Goal: Task Accomplishment & Management: Complete application form

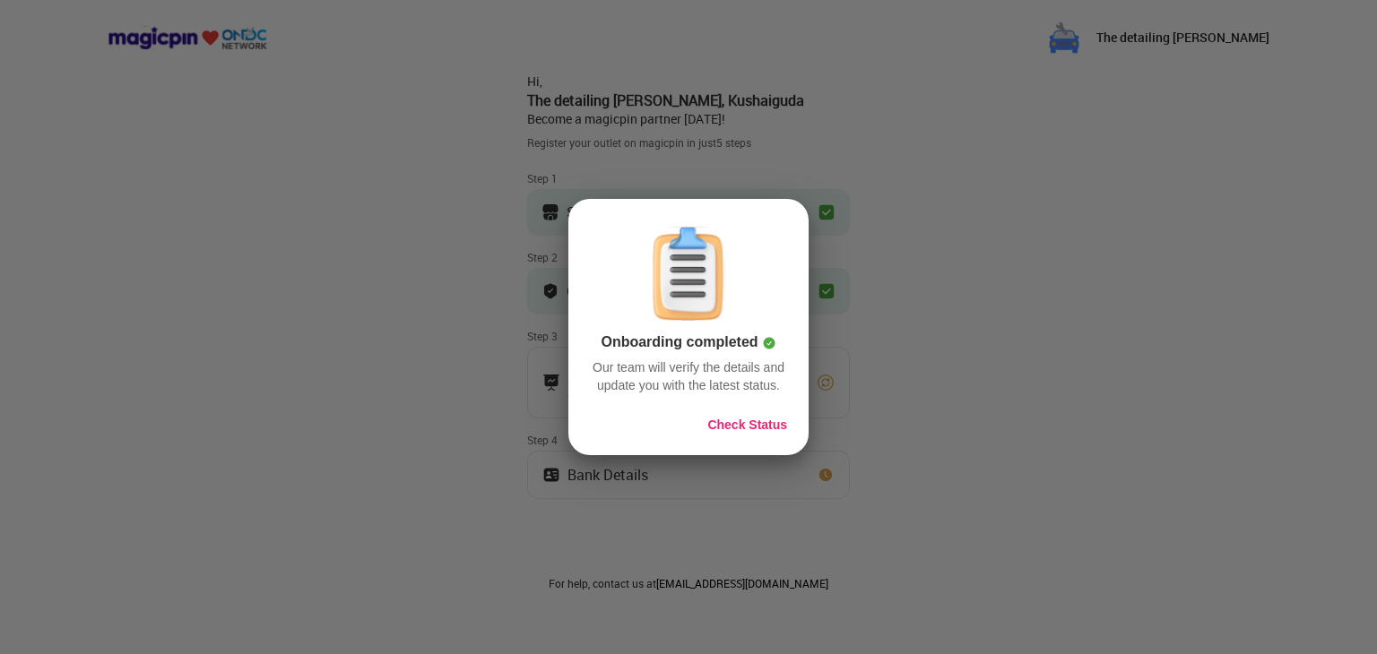
click at [766, 427] on button "Check Status" at bounding box center [747, 425] width 80 height 18
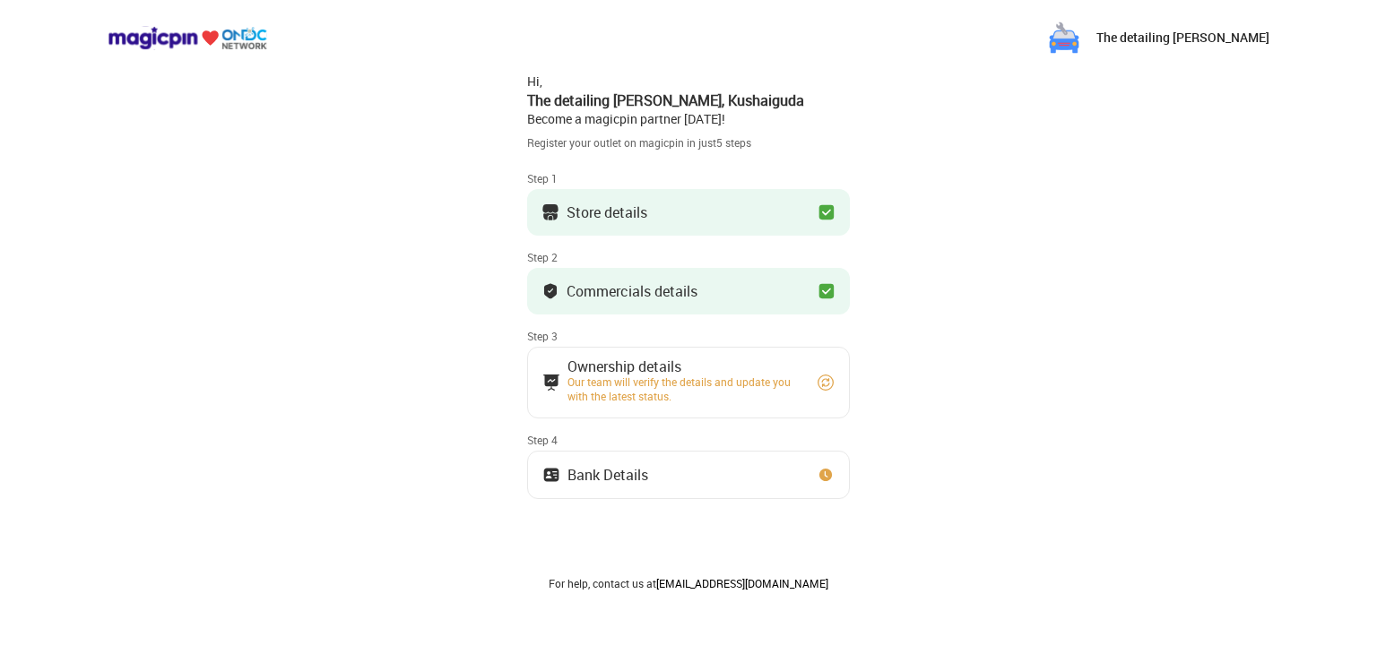
click at [823, 385] on img at bounding box center [826, 383] width 18 height 18
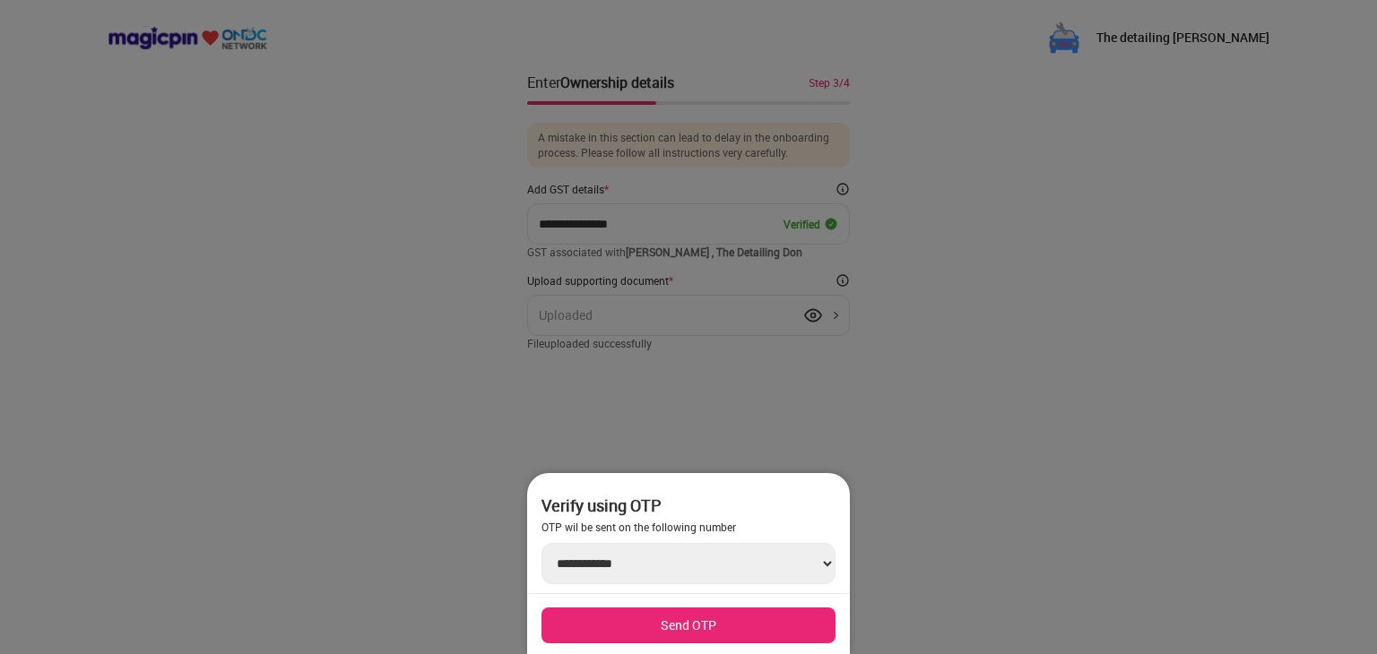
click at [752, 622] on button "Send OTP" at bounding box center [688, 626] width 294 height 36
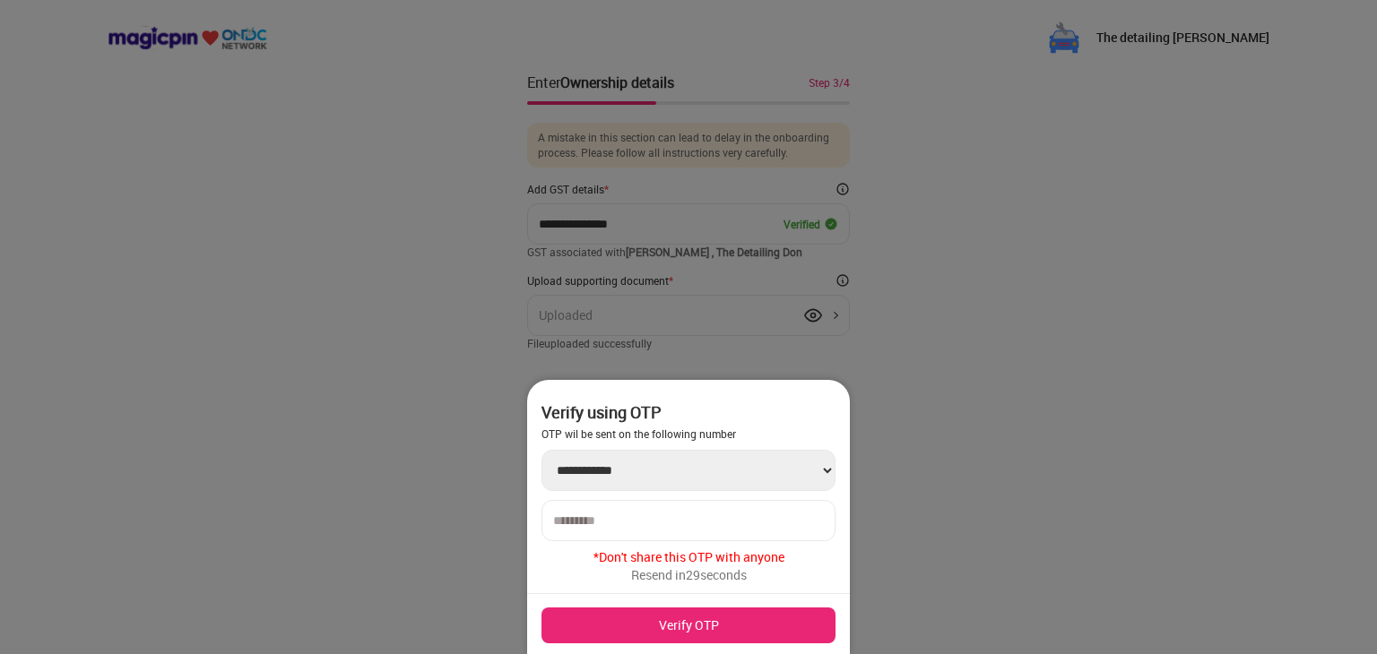
click at [684, 514] on input "number" at bounding box center [688, 521] width 271 height 14
type input "******"
click at [676, 625] on button "Verify OTP" at bounding box center [688, 626] width 294 height 36
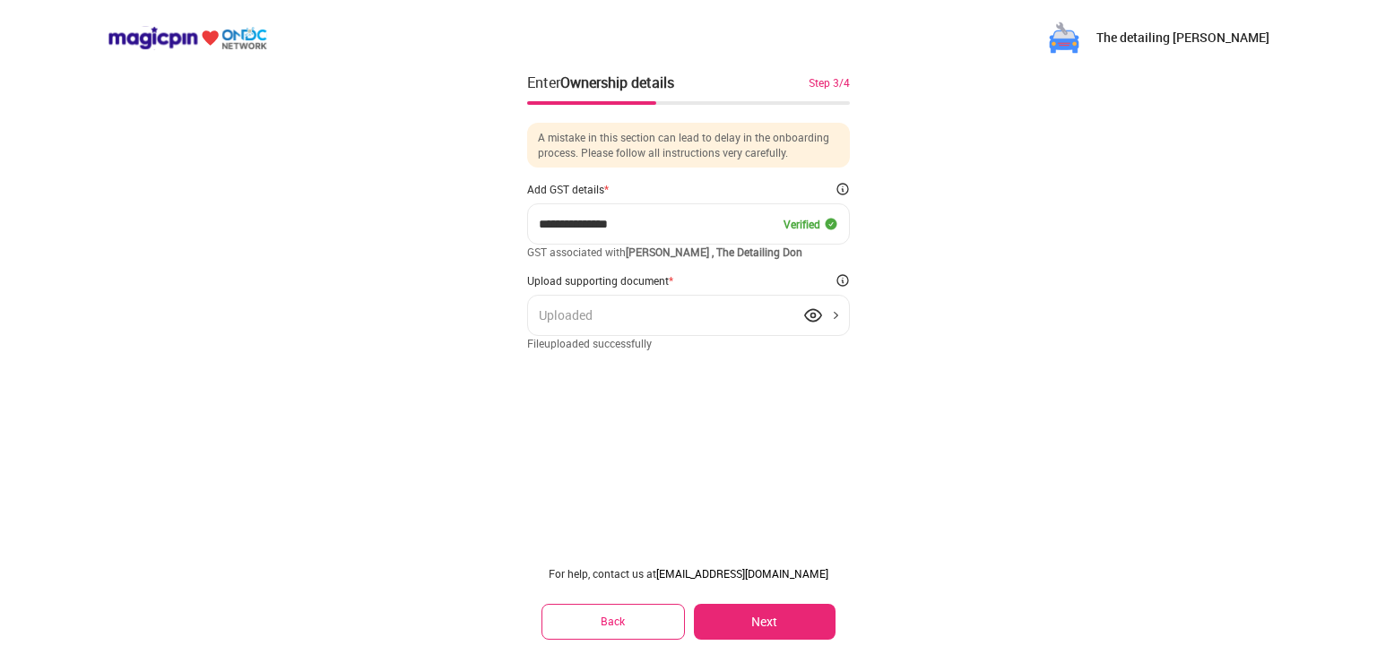
click at [838, 309] on div "Uploaded" at bounding box center [688, 315] width 323 height 41
click at [832, 316] on div "Uploaded" at bounding box center [688, 315] width 323 height 41
click at [755, 312] on div "Uploaded" at bounding box center [688, 315] width 323 height 41
click at [825, 312] on div "Uploaded" at bounding box center [688, 315] width 323 height 41
click at [763, 316] on div "Uploaded" at bounding box center [688, 315] width 323 height 41
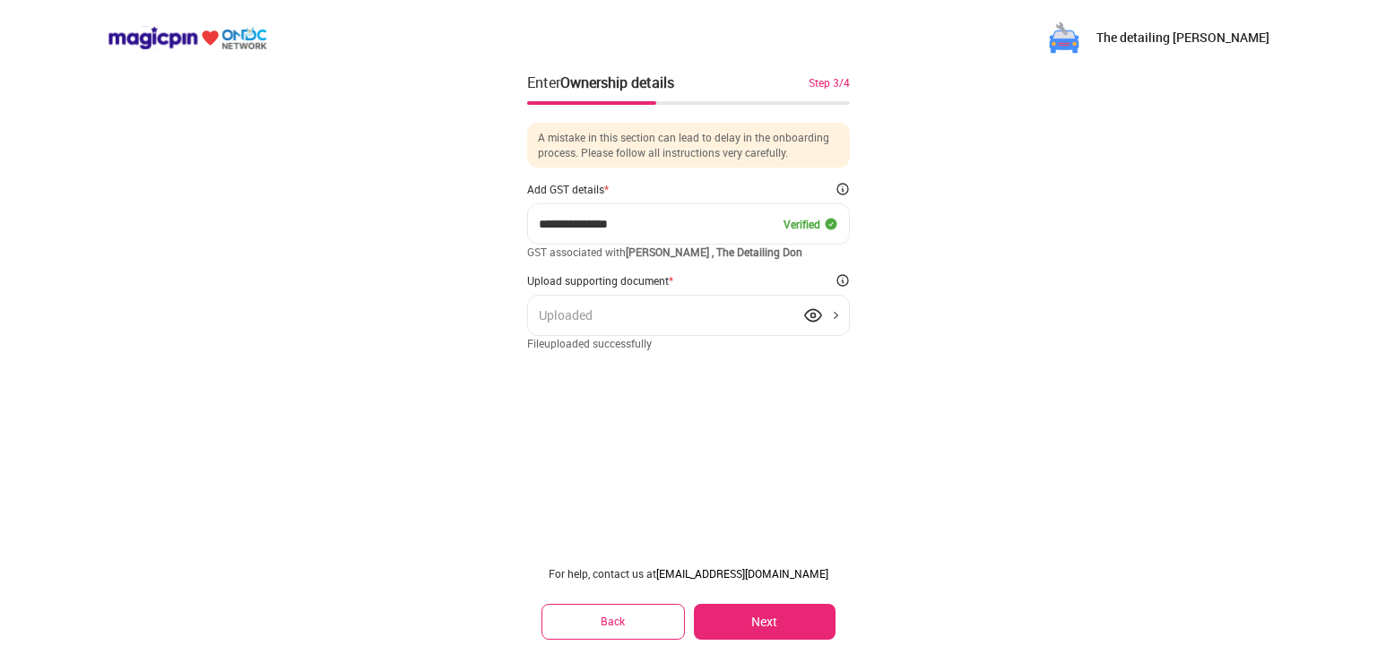
click at [842, 316] on div "Uploaded" at bounding box center [688, 315] width 323 height 41
click at [606, 305] on div "Uploaded" at bounding box center [688, 315] width 323 height 41
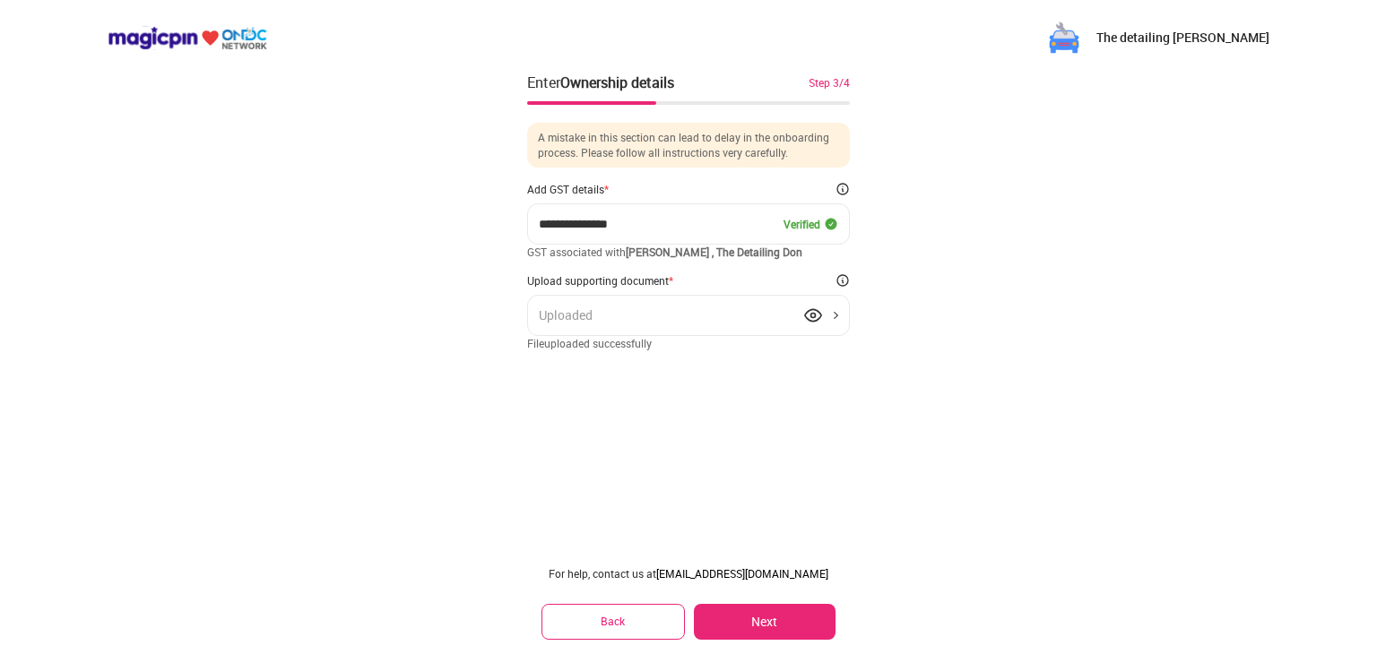
click at [606, 305] on div "Uploaded" at bounding box center [688, 315] width 323 height 41
click at [810, 312] on img at bounding box center [813, 316] width 18 height 18
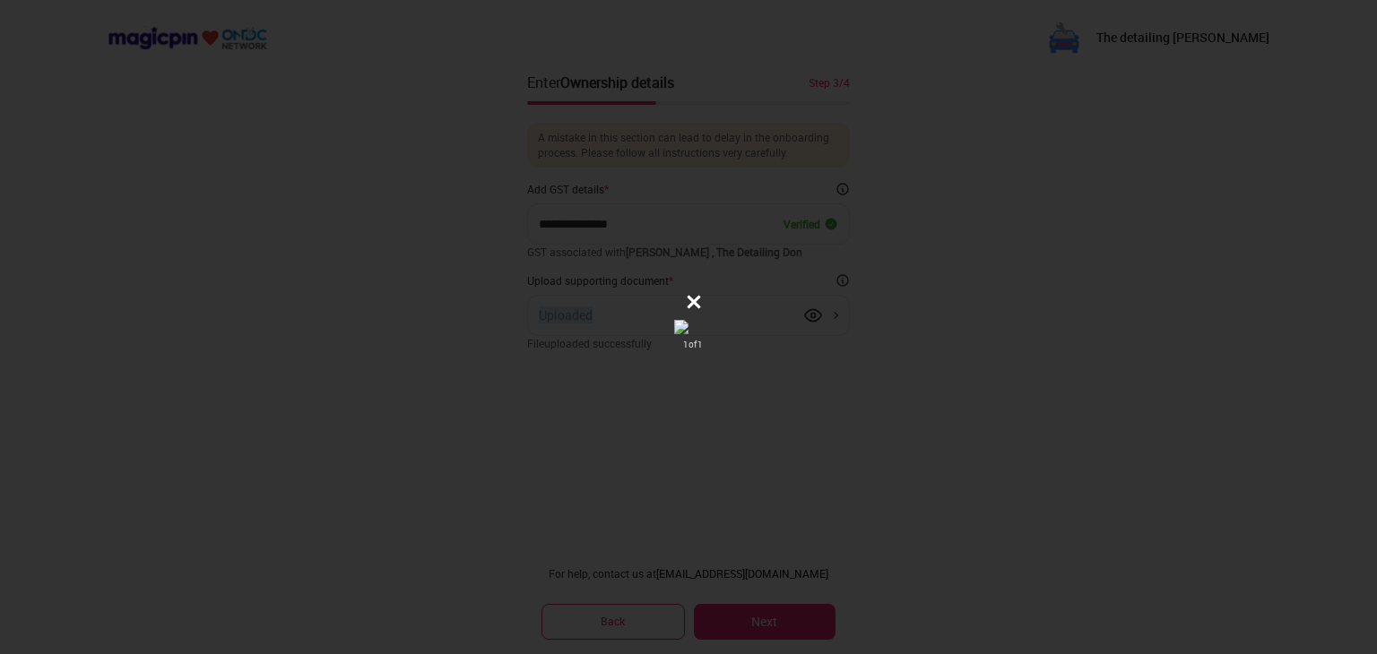
click at [696, 297] on icon at bounding box center [694, 302] width 18 height 18
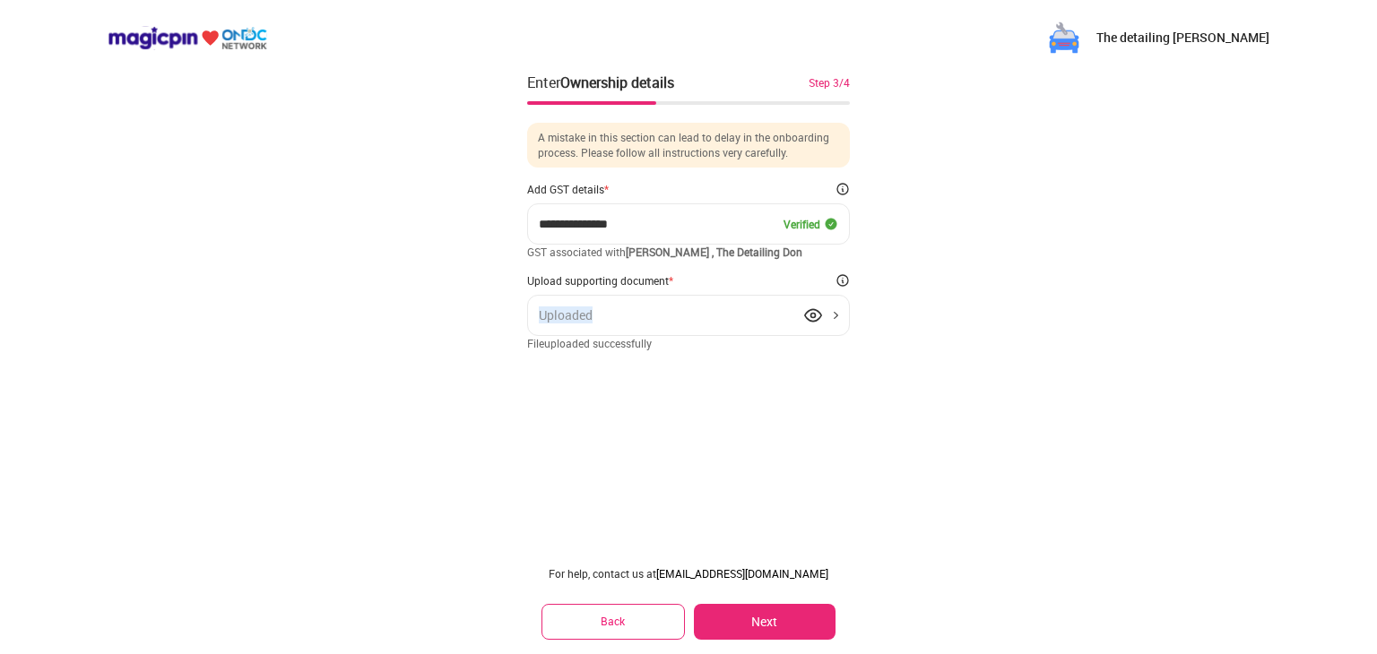
click at [834, 312] on div "Uploaded" at bounding box center [688, 315] width 323 height 41
click at [809, 311] on img at bounding box center [813, 316] width 18 height 18
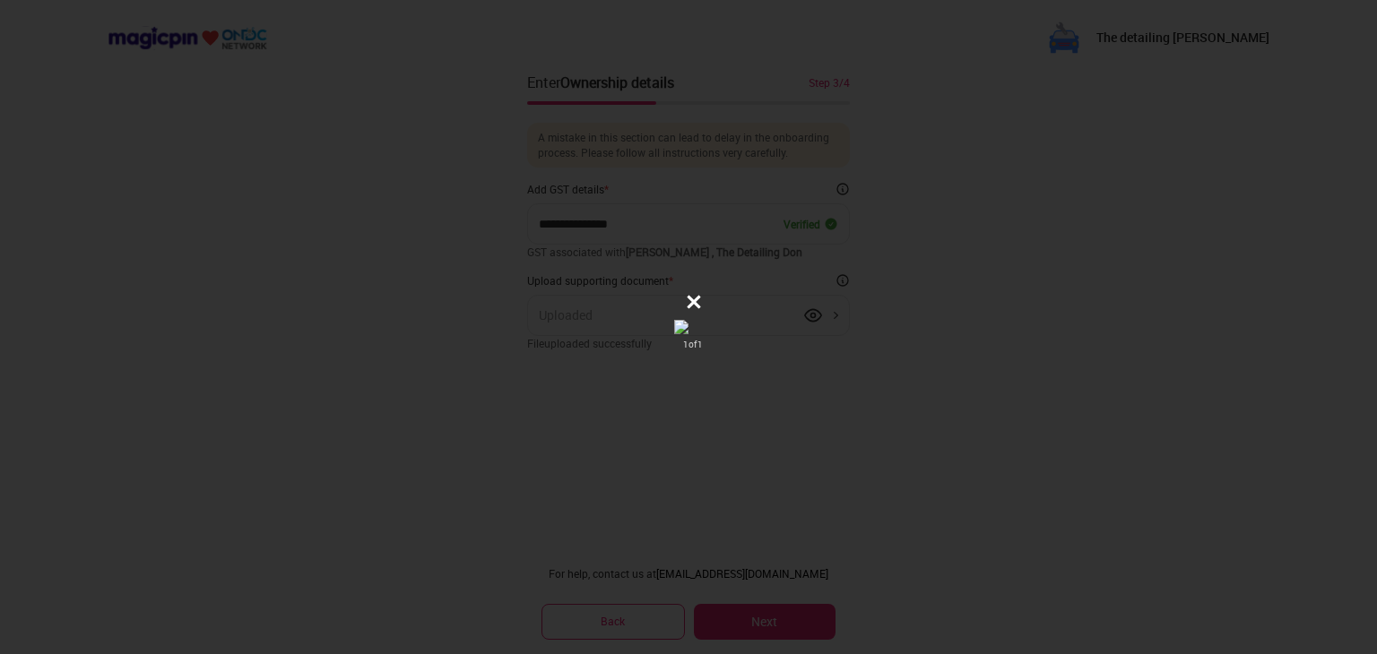
click at [698, 299] on icon at bounding box center [694, 302] width 13 height 13
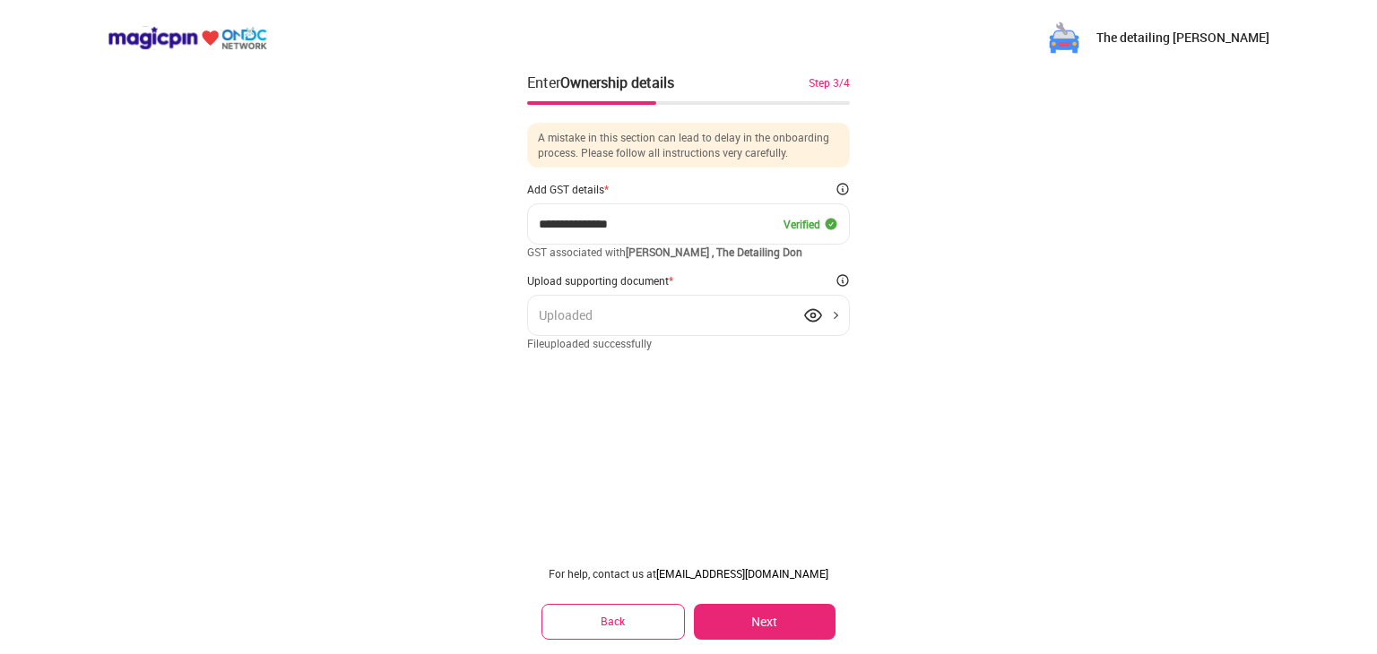
click at [785, 626] on button "Next" at bounding box center [765, 622] width 142 height 36
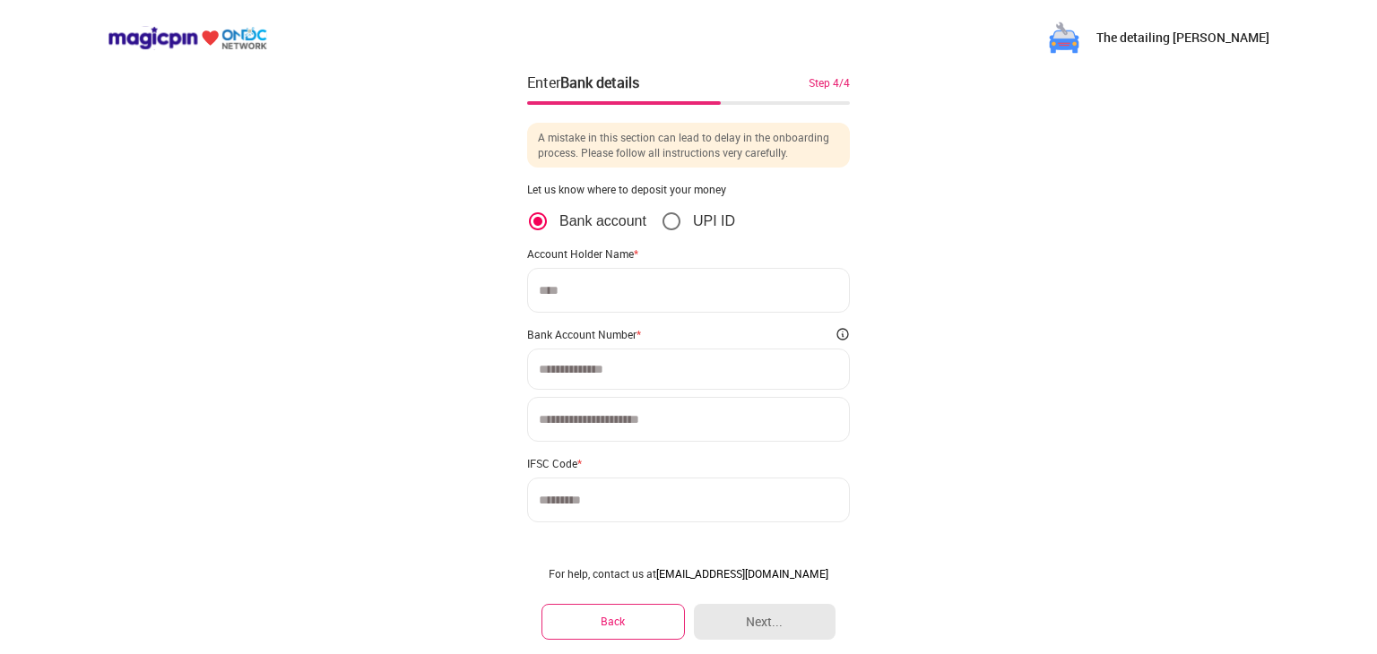
click at [690, 295] on input at bounding box center [688, 290] width 323 height 45
type input "**********"
click at [712, 366] on input at bounding box center [688, 369] width 299 height 14
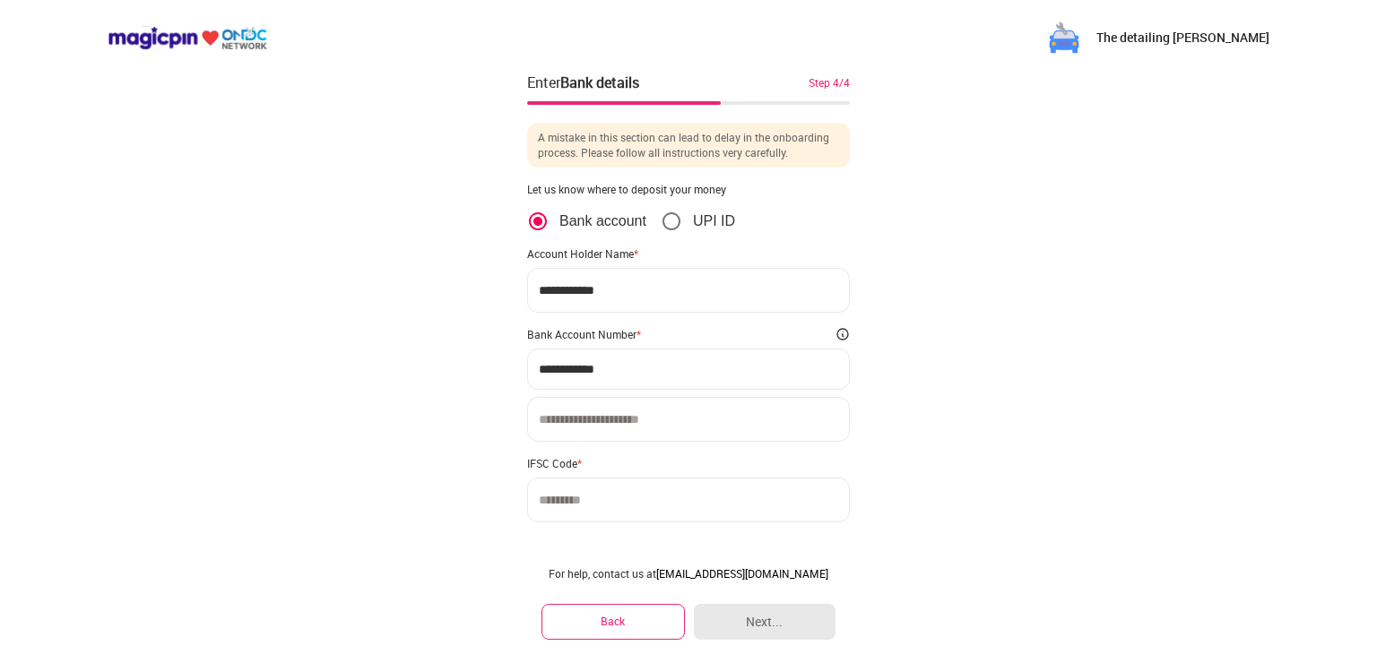
type input "**********"
click at [671, 293] on input "**********" at bounding box center [688, 290] width 323 height 45
type input "*"
type input "**********"
click at [662, 418] on input at bounding box center [688, 419] width 323 height 45
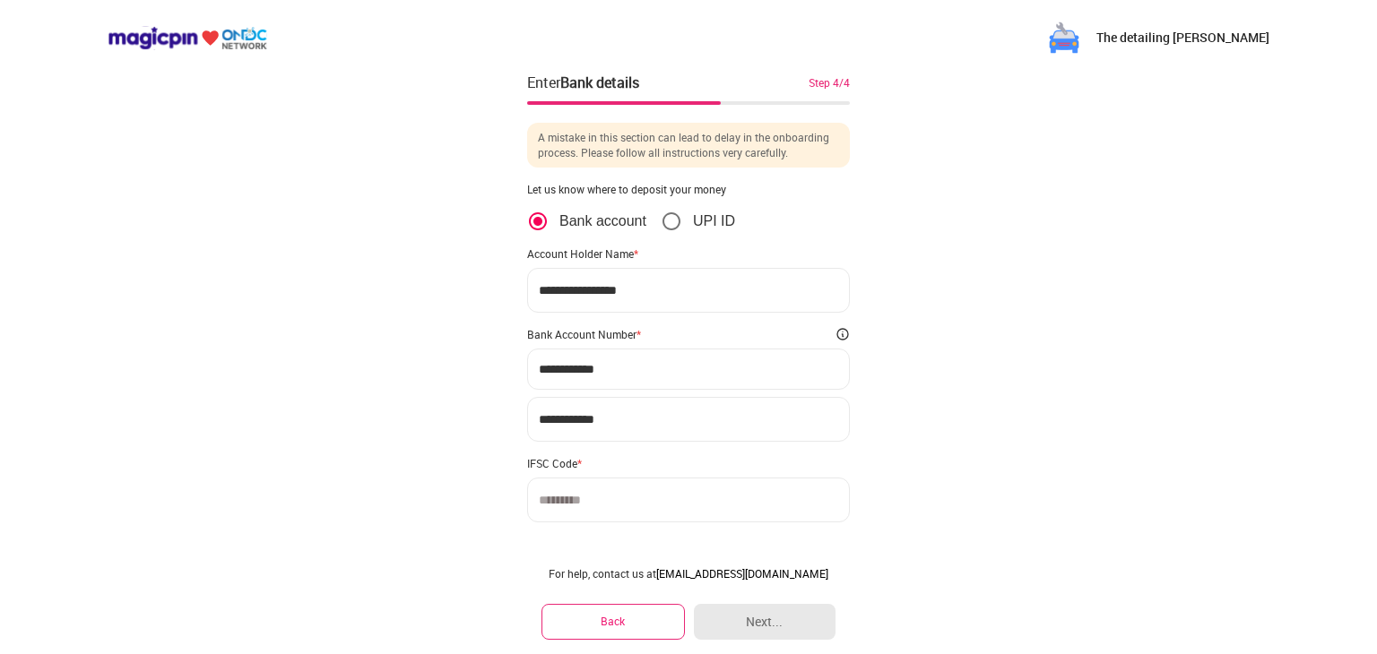
type input "**********"
click at [664, 506] on input at bounding box center [688, 500] width 323 height 45
type input "**********"
click at [780, 631] on button "Next..." at bounding box center [765, 622] width 142 height 36
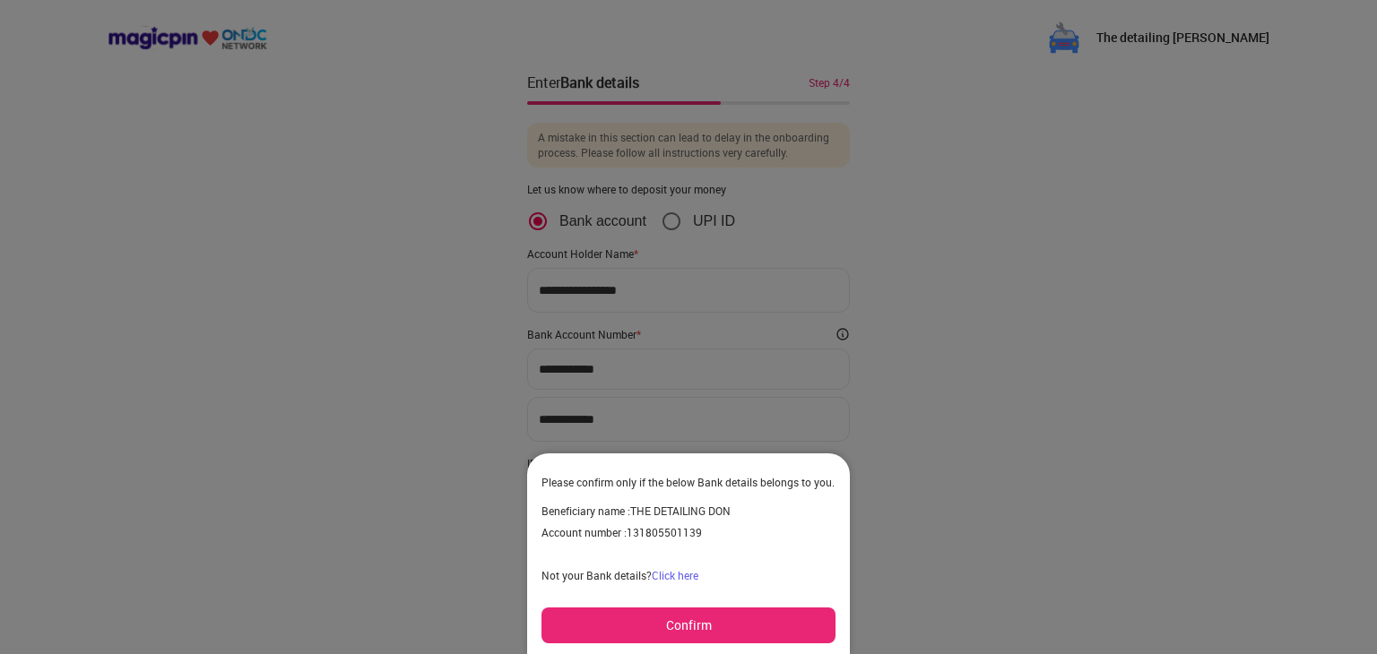
click at [746, 628] on button "Confirm" at bounding box center [688, 626] width 294 height 36
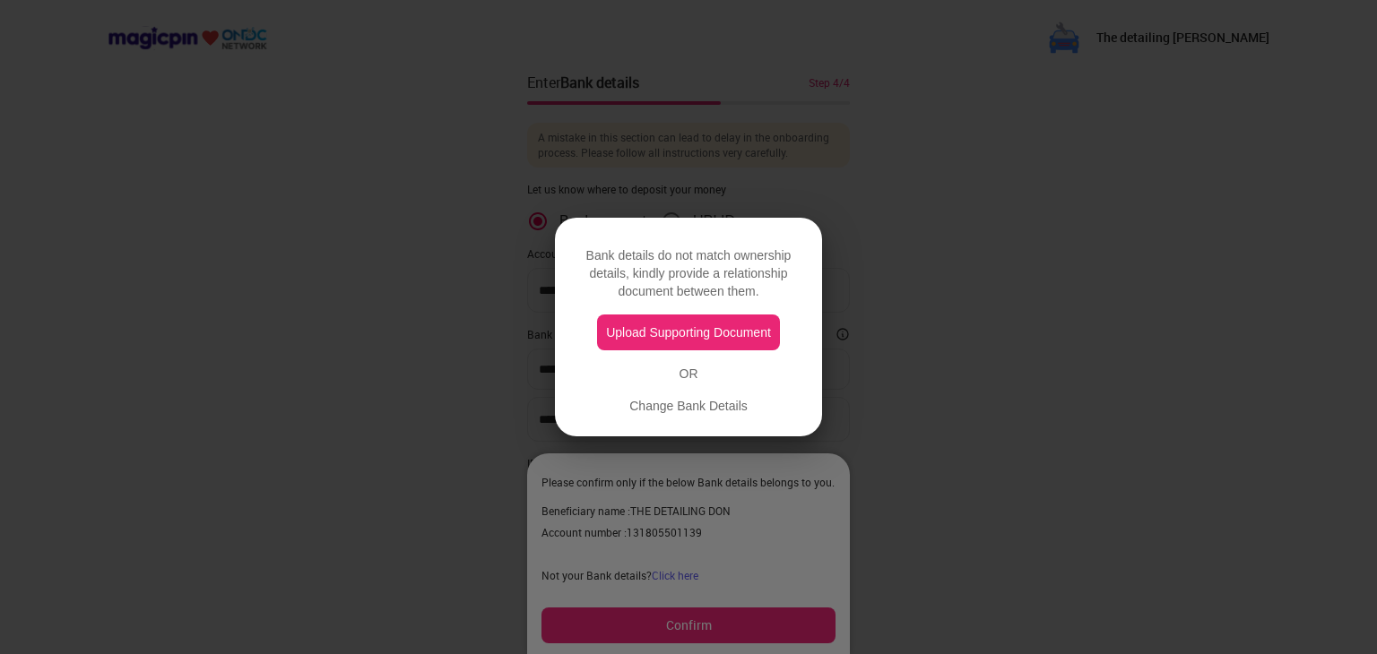
click at [705, 336] on button "Upload Supporting Document" at bounding box center [688, 333] width 183 height 36
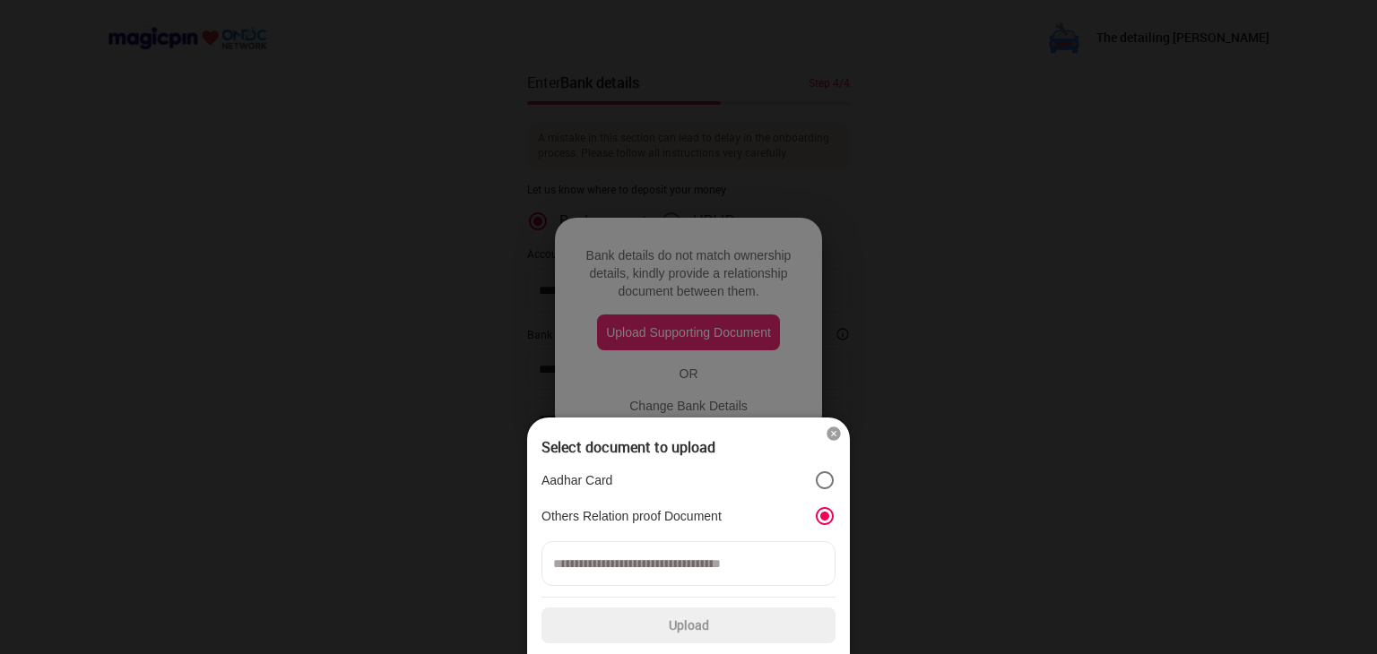
click at [755, 575] on input at bounding box center [688, 563] width 294 height 45
click at [770, 573] on input at bounding box center [688, 563] width 294 height 45
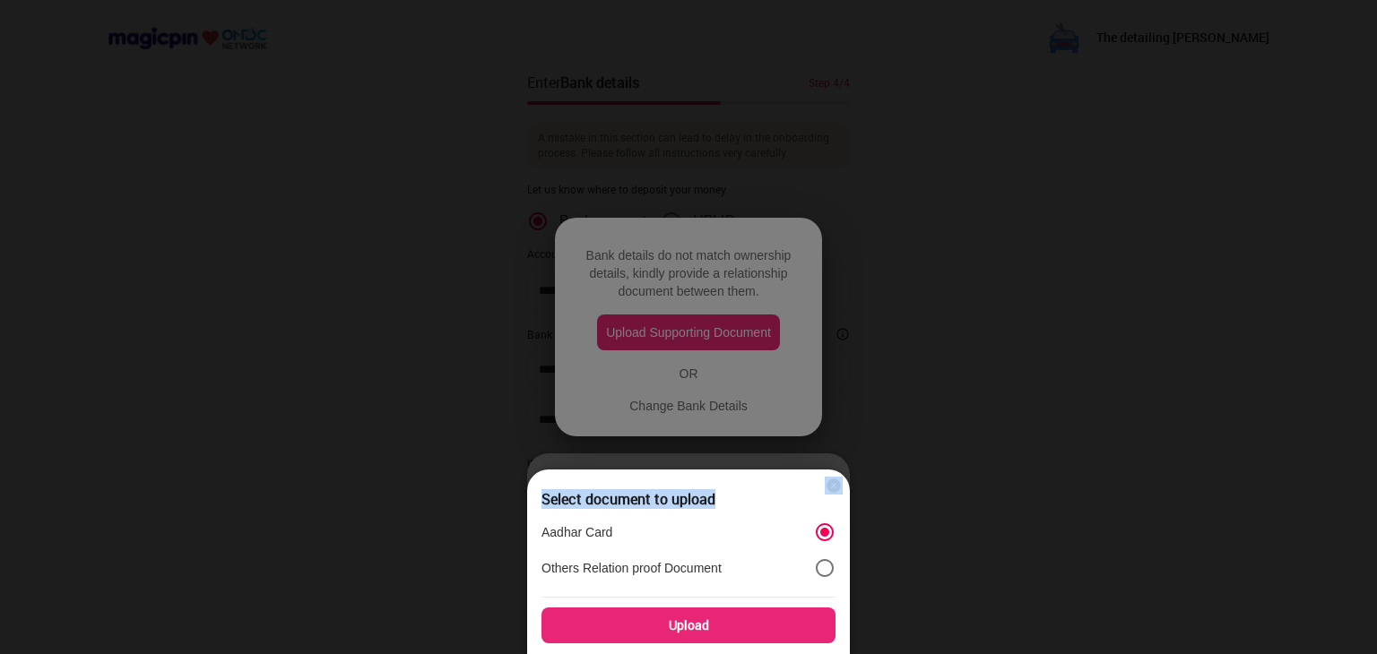
drag, startPoint x: 740, startPoint y: 473, endPoint x: 741, endPoint y: 431, distance: 42.2
click at [741, 523] on div "Select document to upload Aadhar Card Others Relation proof Document Upload" at bounding box center [688, 523] width 323 height 0
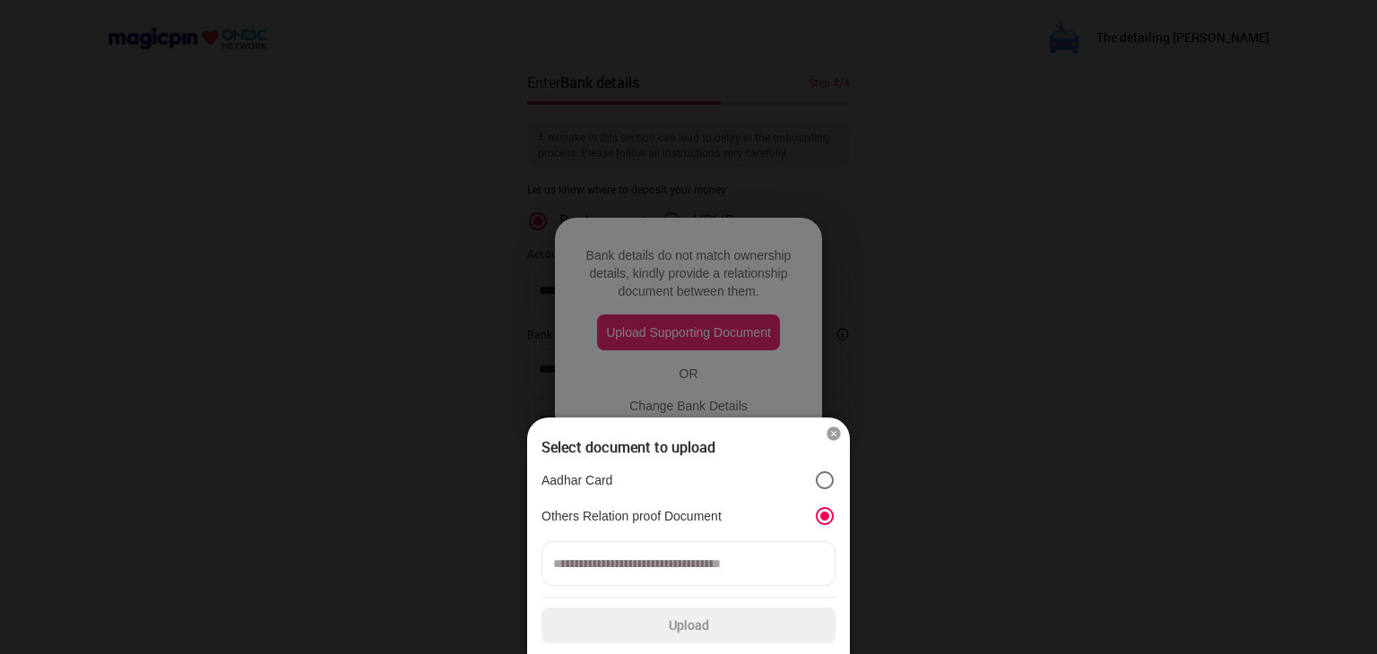
click at [707, 565] on input at bounding box center [688, 563] width 294 height 45
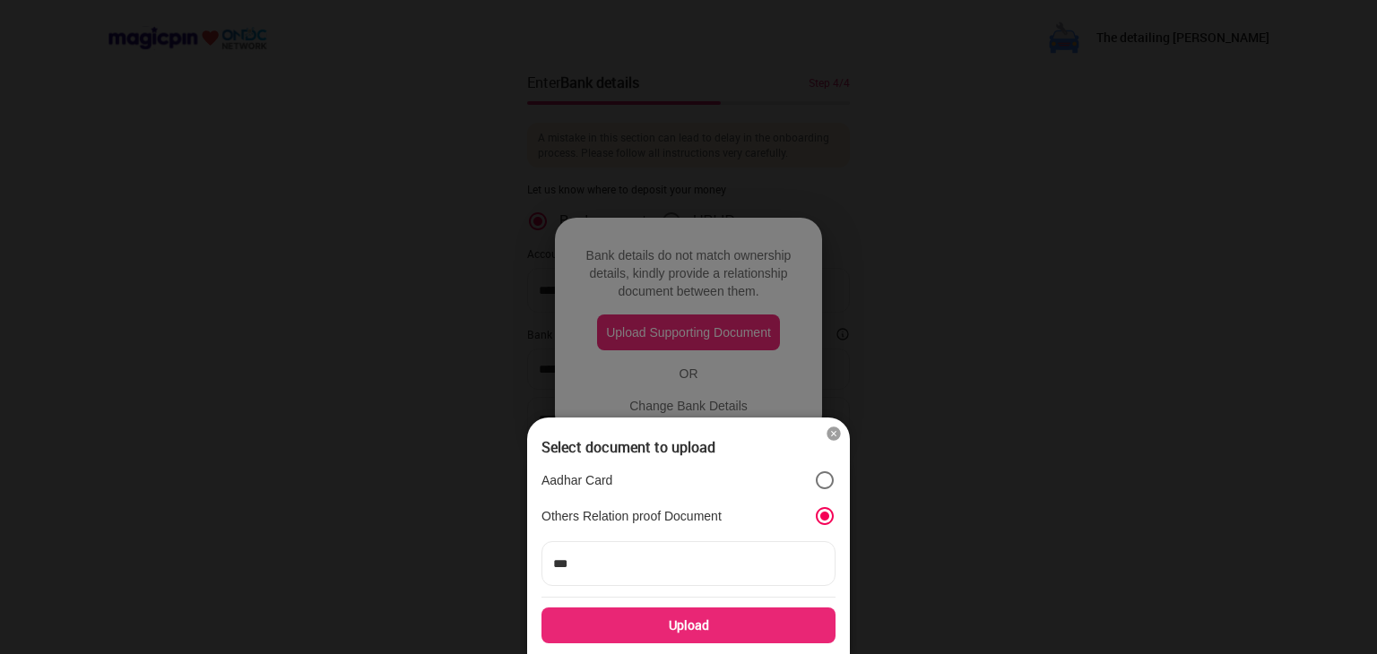
type input "***"
click at [671, 617] on div "Upload" at bounding box center [688, 626] width 294 height 36
click at [0, 0] on input "Upload" at bounding box center [0, 0] width 0 height 0
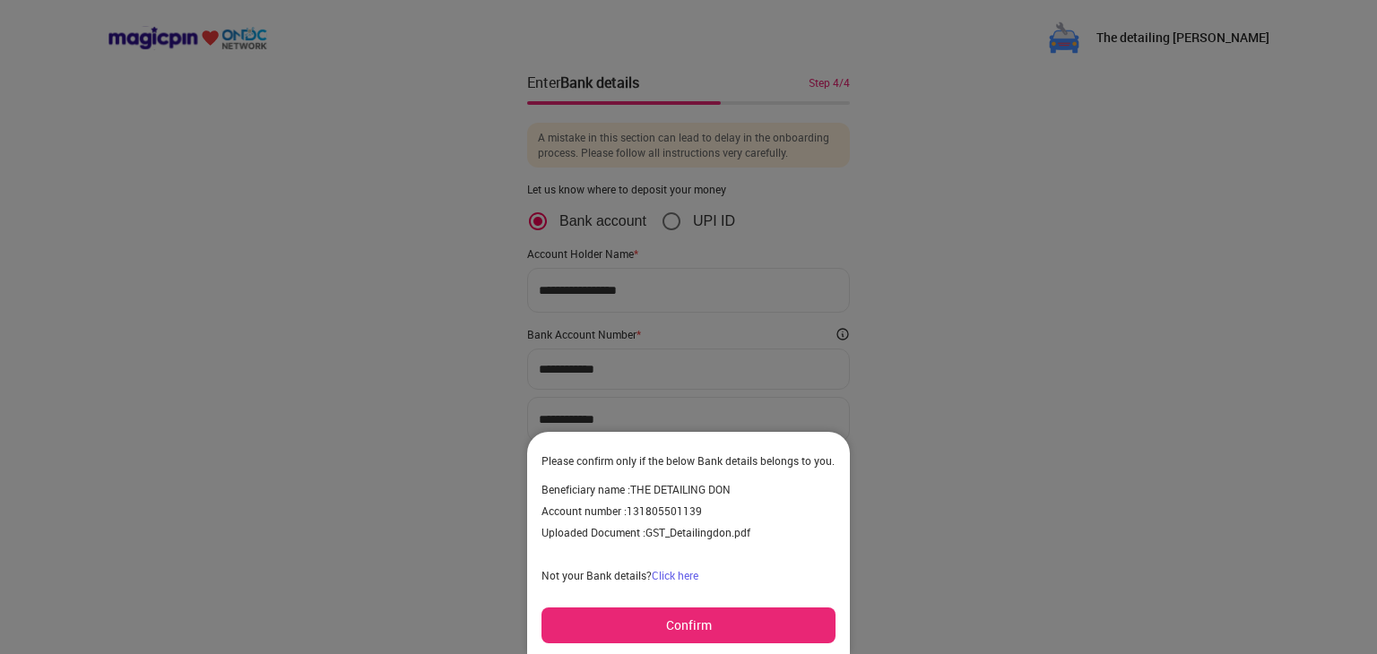
click at [731, 619] on button "Confirm" at bounding box center [688, 626] width 294 height 36
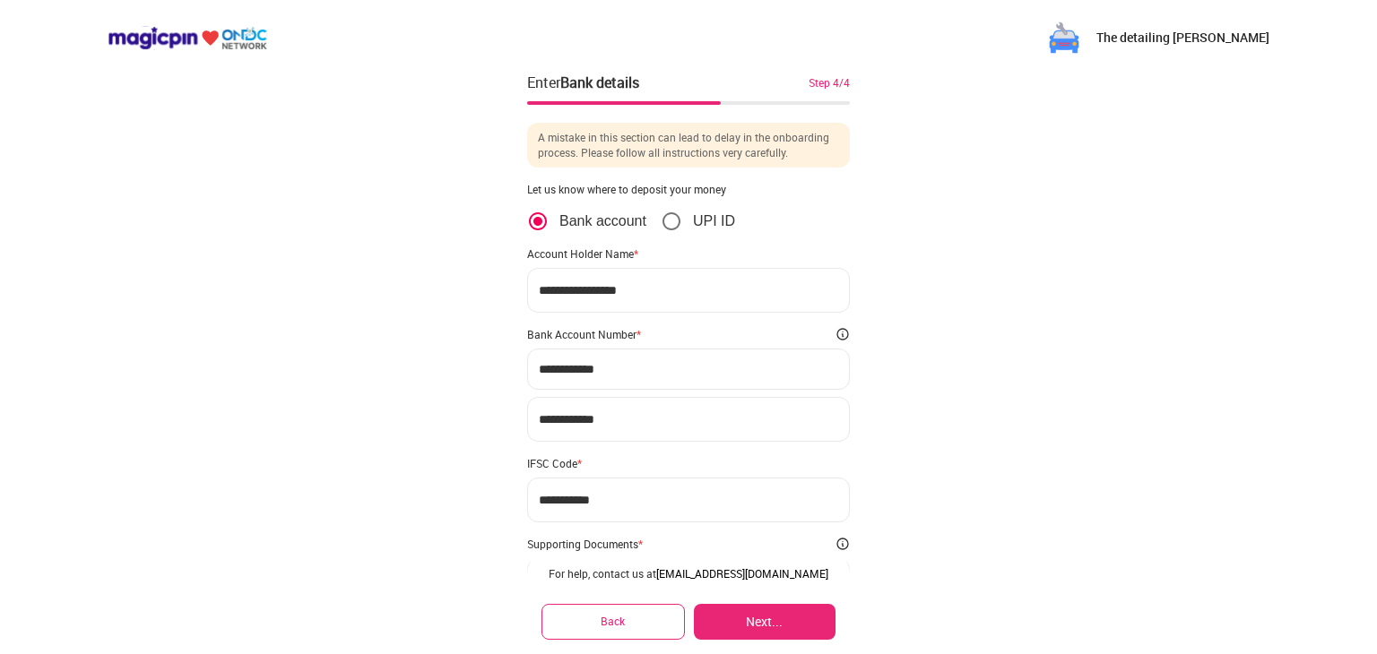
click at [815, 614] on button "Next..." at bounding box center [765, 622] width 142 height 36
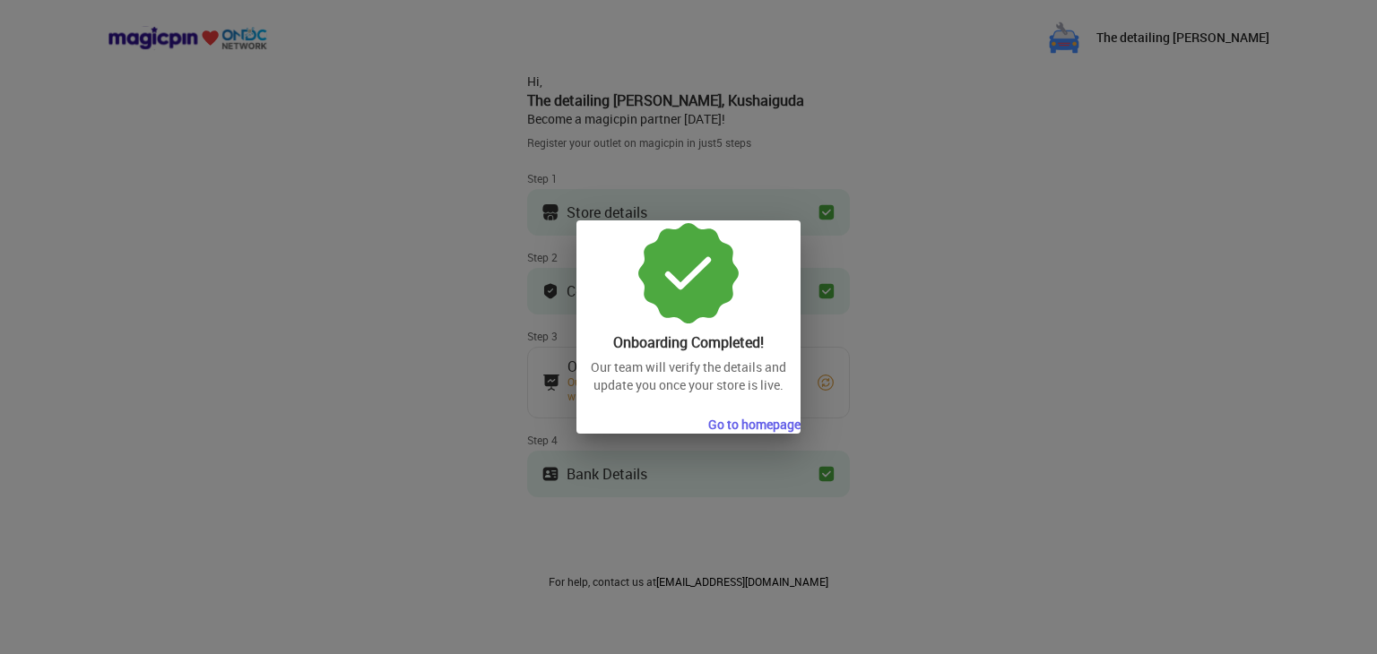
click at [765, 422] on button "Go to homepage" at bounding box center [754, 425] width 92 height 18
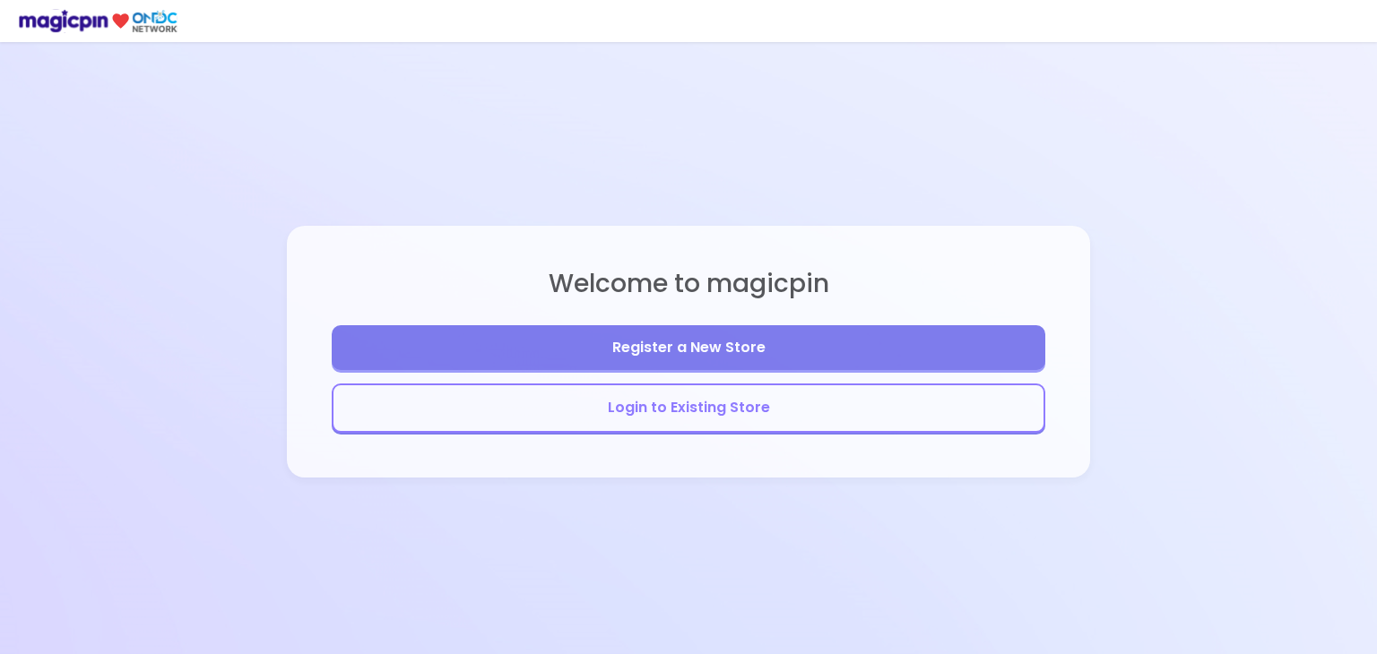
click at [722, 417] on button "Login to Existing Store" at bounding box center [689, 408] width 714 height 49
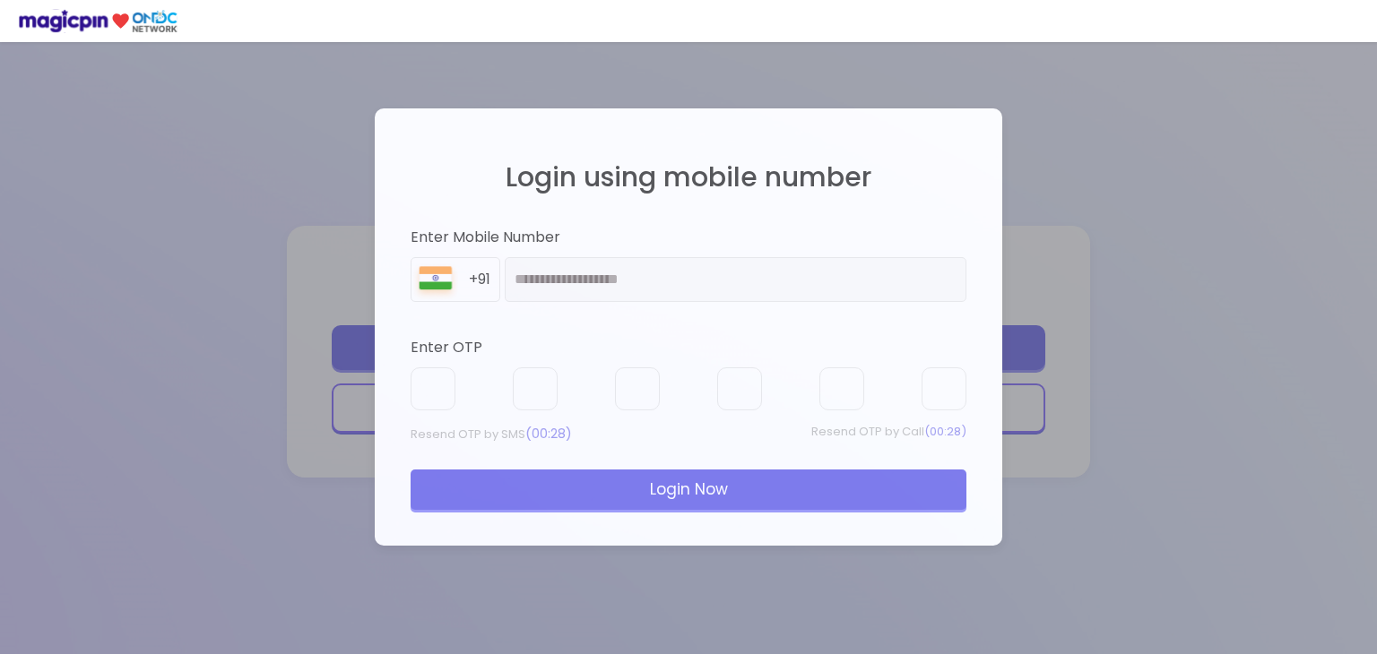
click at [677, 489] on div "Login Now" at bounding box center [689, 489] width 556 height 39
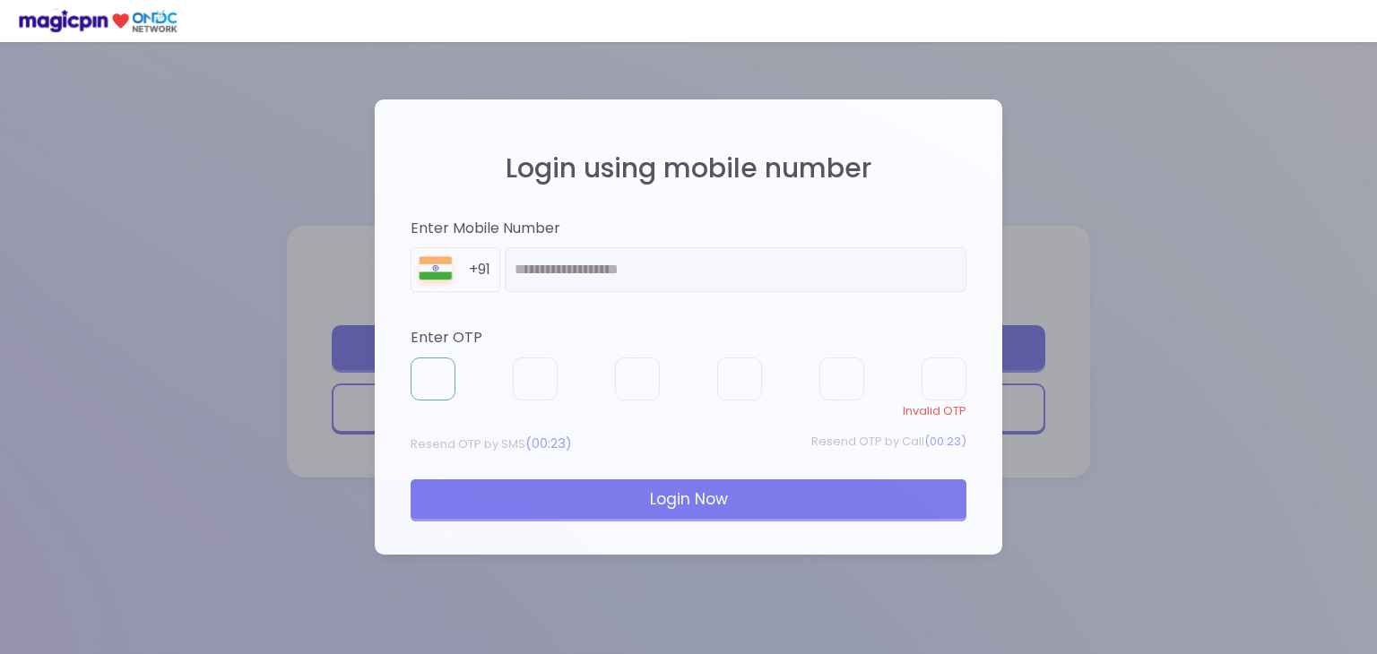
click at [433, 362] on input "text" at bounding box center [433, 379] width 45 height 43
type input "*"
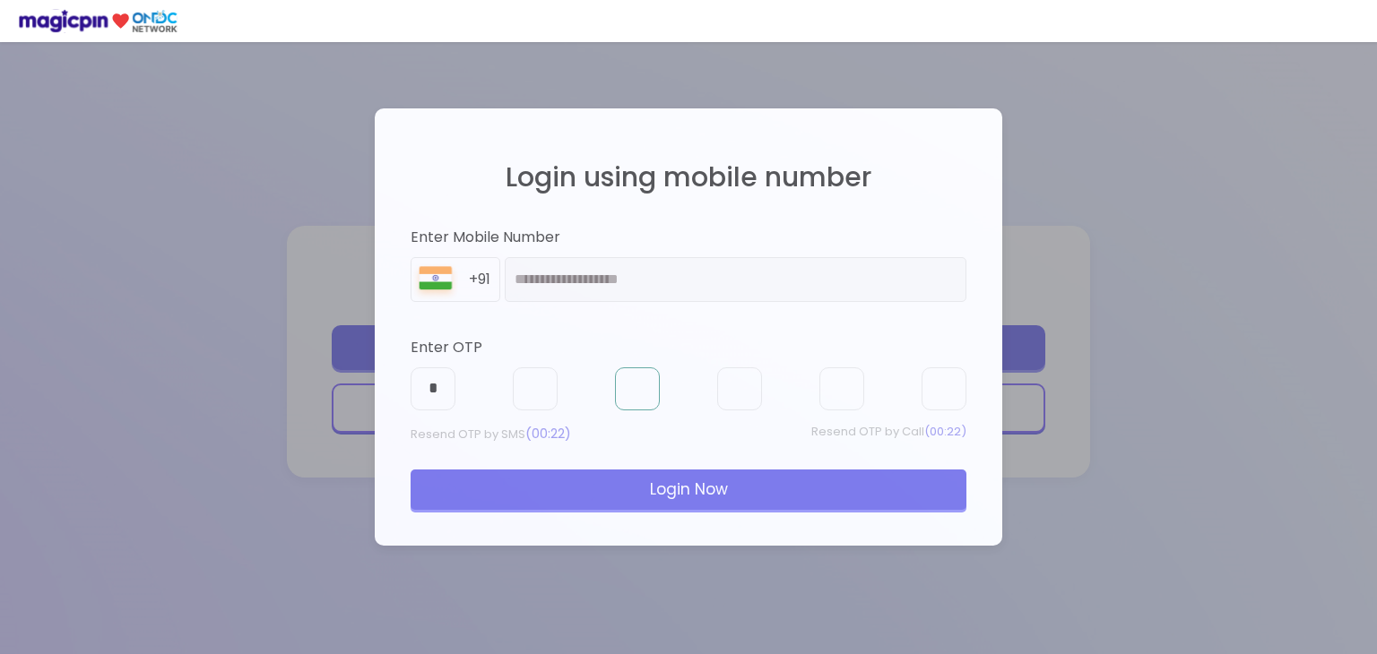
type input "*"
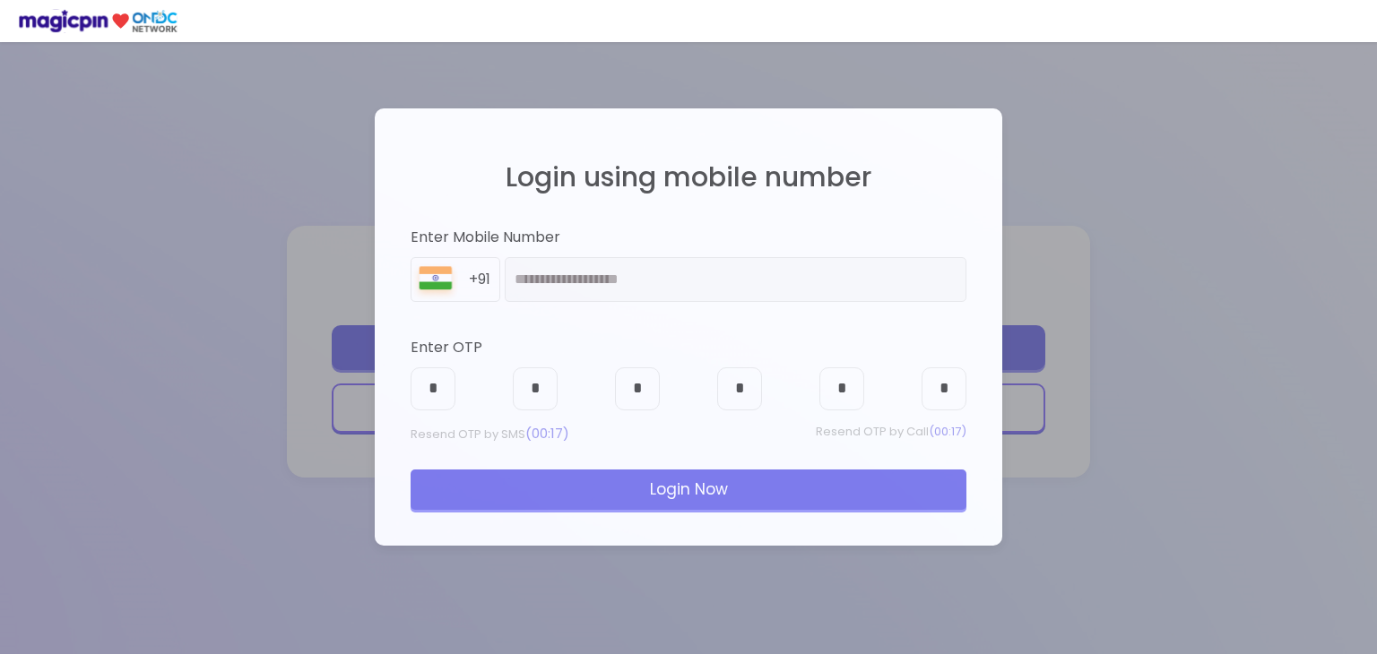
click at [564, 507] on div "Login Now" at bounding box center [689, 489] width 556 height 39
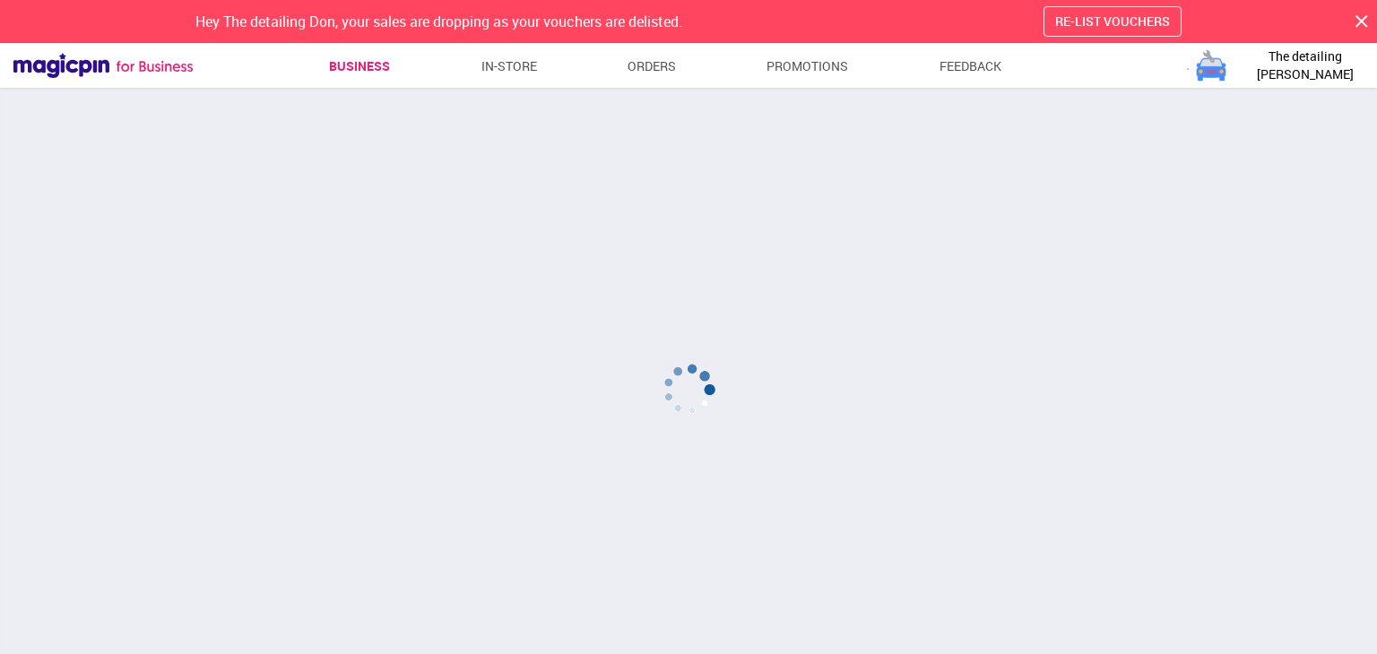
click at [344, 67] on link "Business" at bounding box center [359, 66] width 61 height 32
click at [504, 64] on link "In-store" at bounding box center [510, 66] width 56 height 32
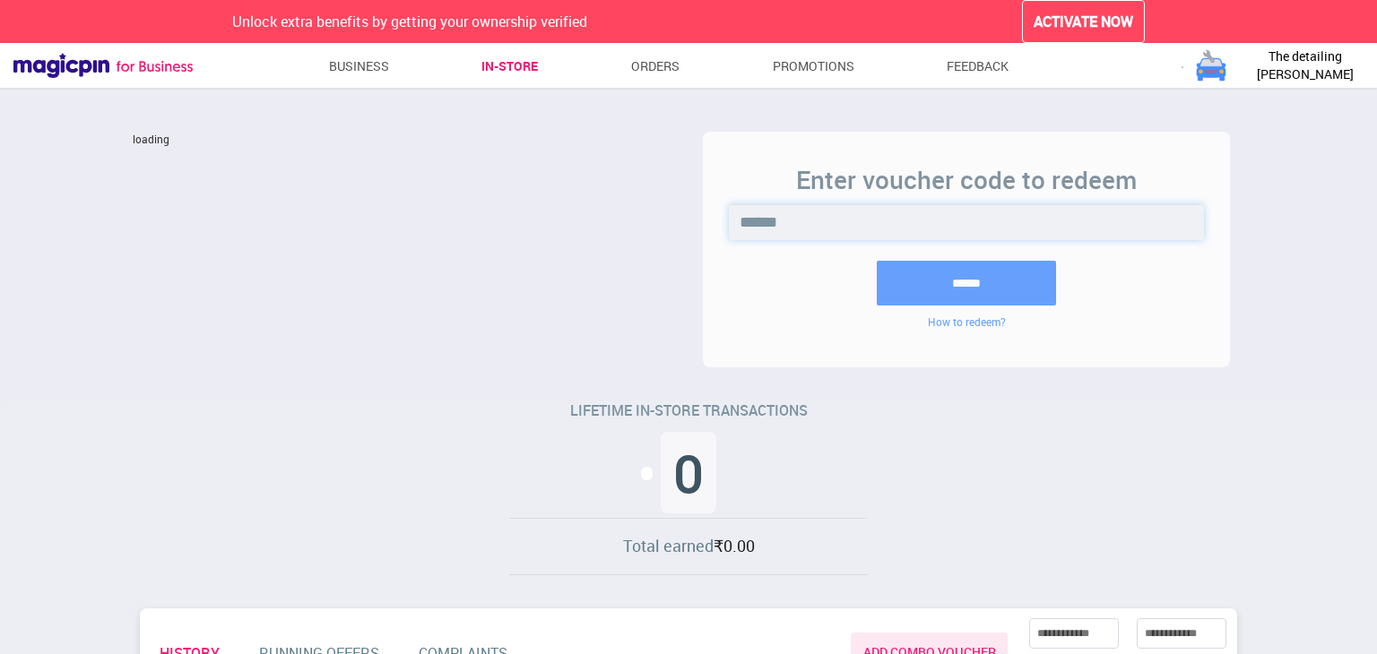
click at [803, 223] on input "******" at bounding box center [966, 222] width 474 height 36
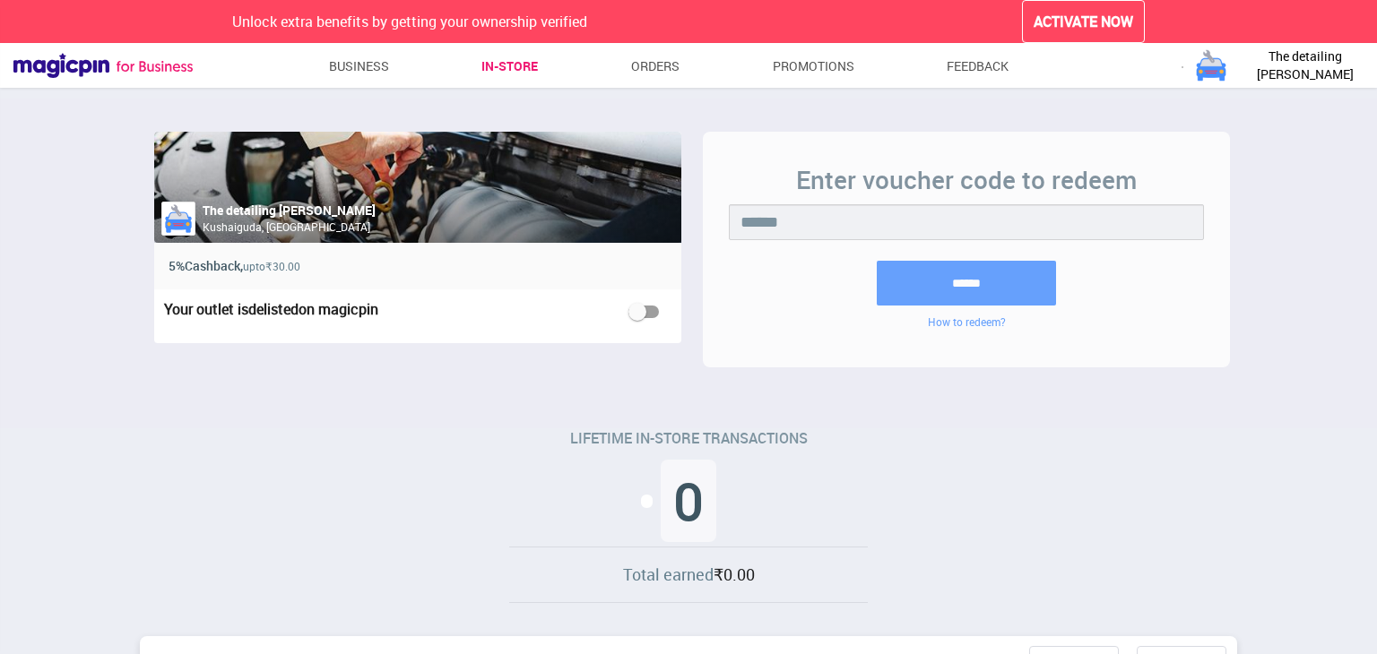
click at [435, 445] on div "LIFETIME IN-STORE TRANSACTIONS 0 Total earned ₹0.00" at bounding box center [689, 521] width 1112 height 175
click at [1071, 20] on span "ACTIVATE NOW" at bounding box center [1084, 22] width 100 height 21
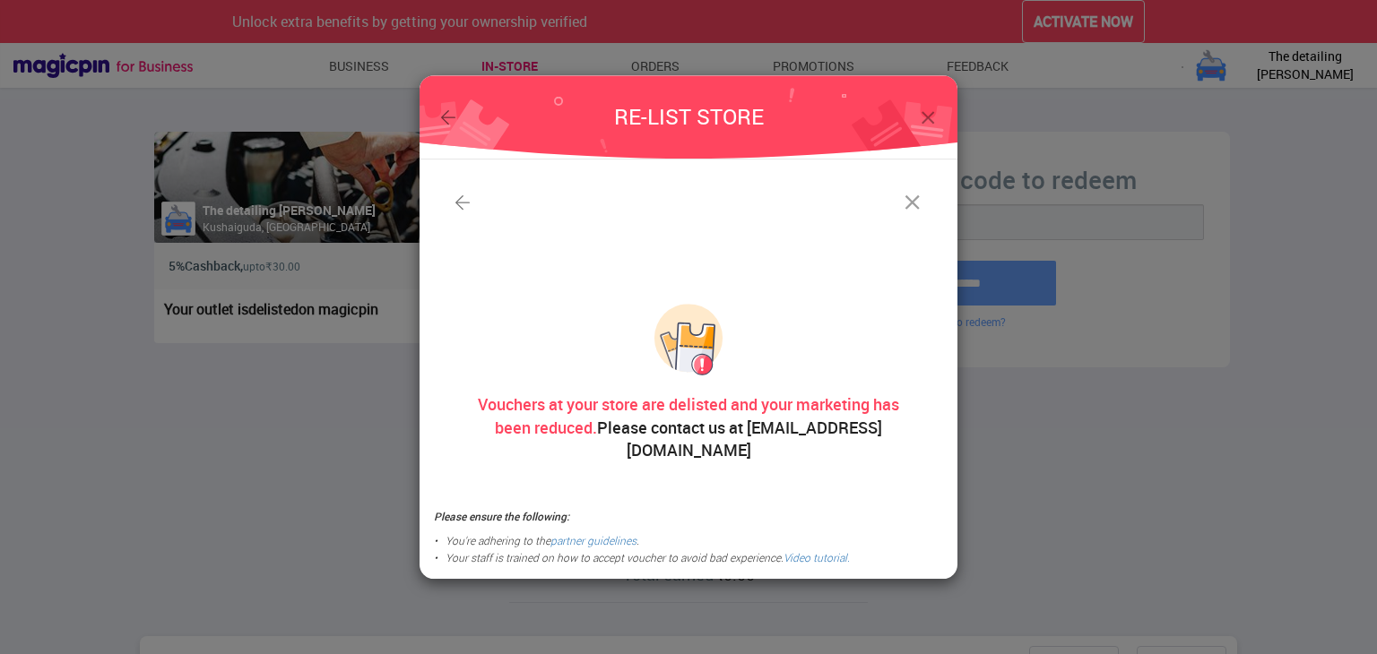
click at [907, 215] on img at bounding box center [912, 202] width 25 height 25
click at [927, 129] on img at bounding box center [928, 118] width 22 height 22
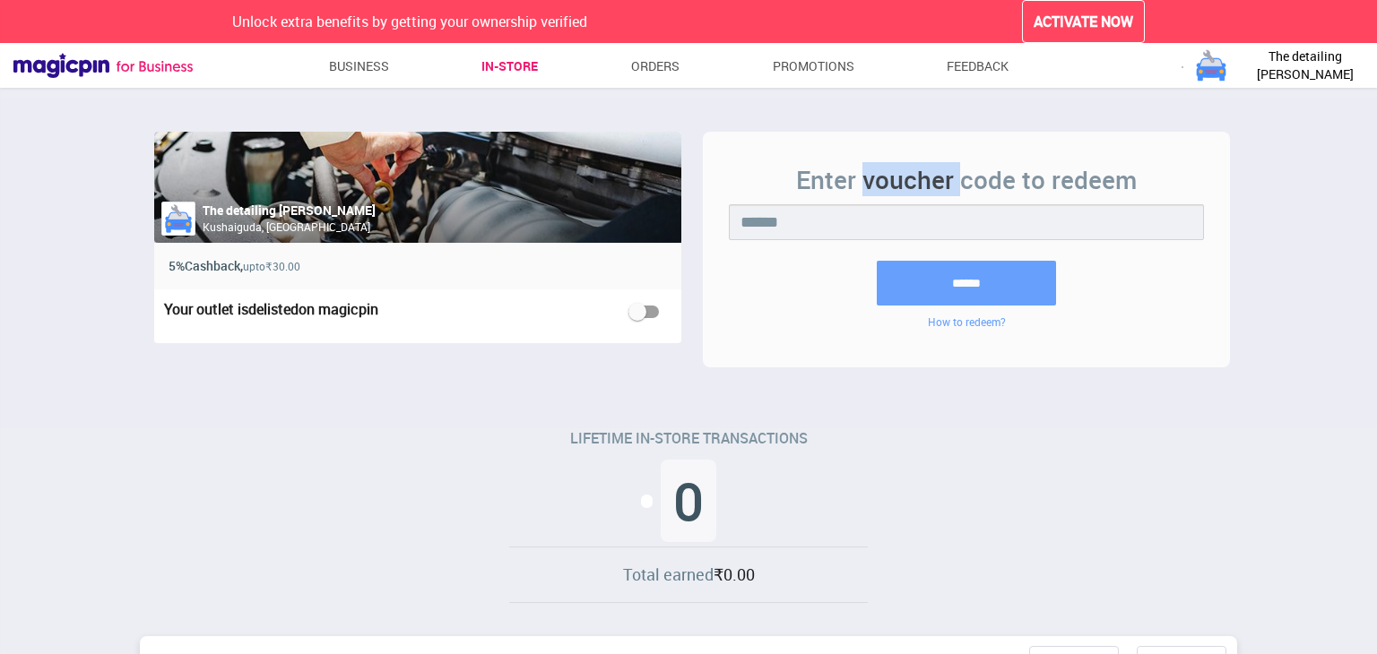
click at [927, 130] on div "The detailing [PERSON_NAME], [GEOGRAPHIC_DATA] 5% Cashback, upto ₹30.00 Your ou…" at bounding box center [689, 266] width 1112 height 335
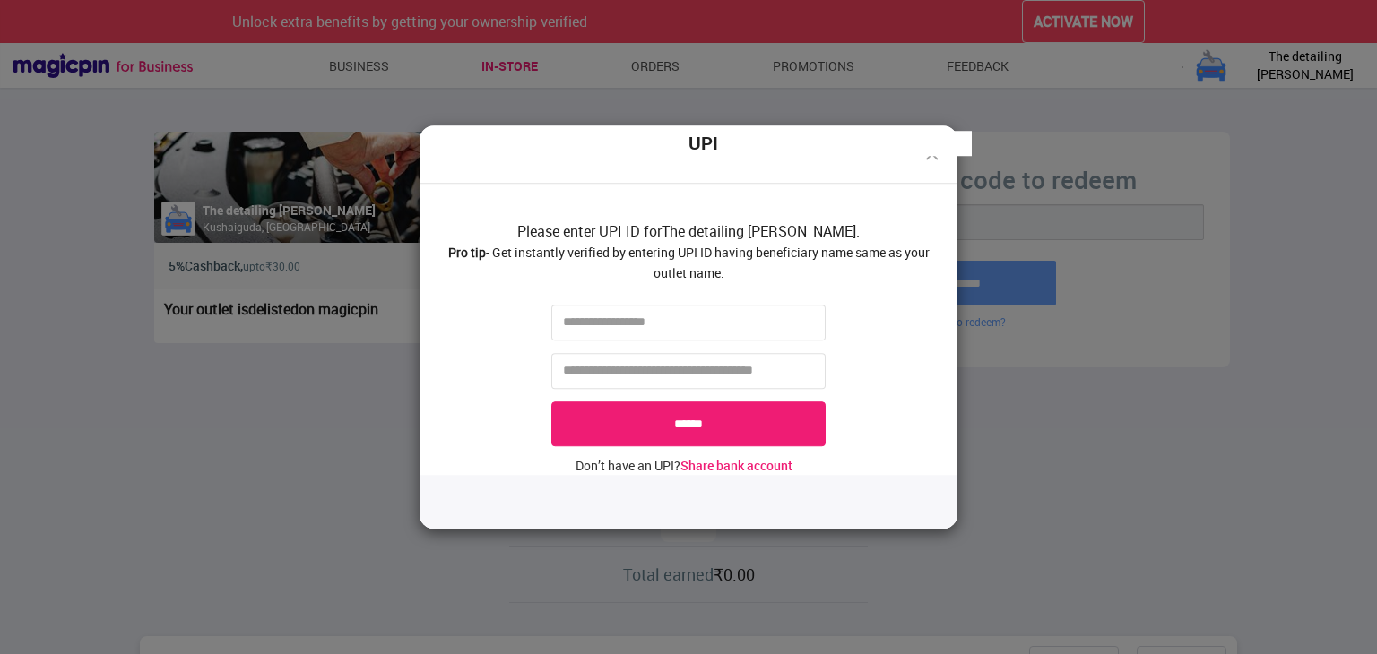
click at [348, 414] on div "UPI Please enter UPI ID for The detailing Don . Pro tip - Get instantly verifie…" at bounding box center [688, 327] width 1377 height 654
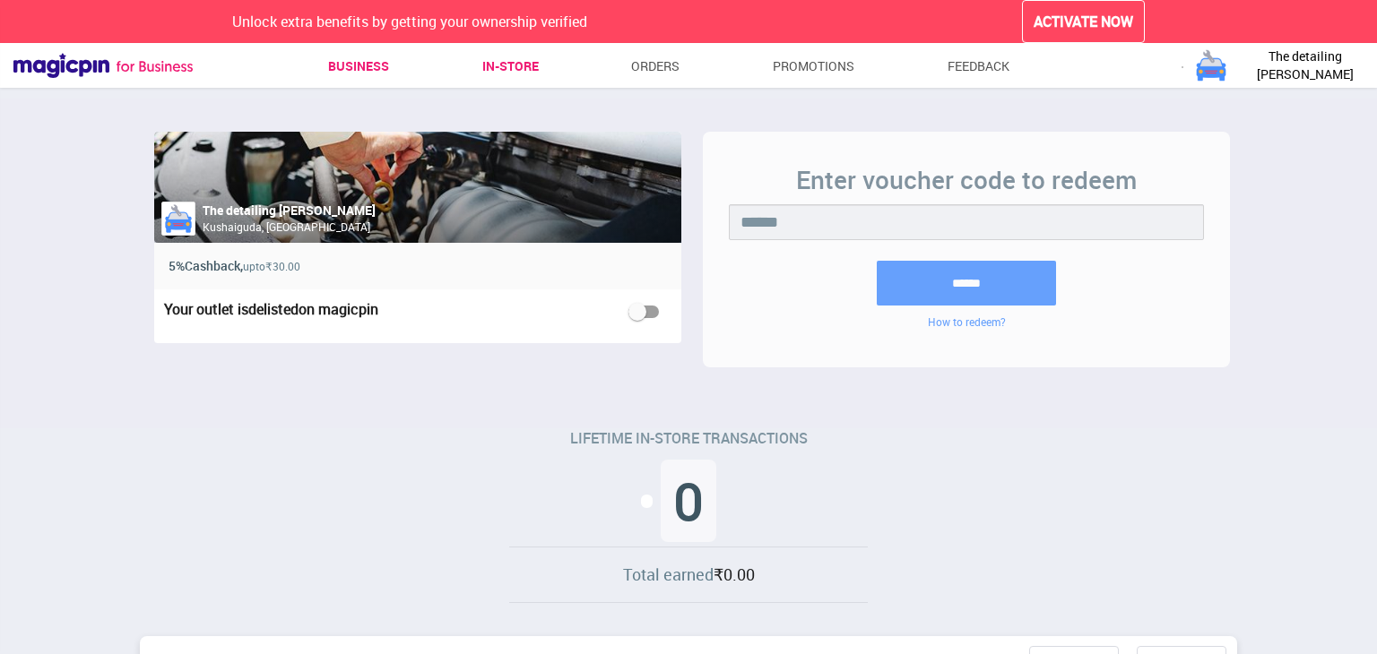
click at [360, 65] on link "Business" at bounding box center [358, 66] width 61 height 32
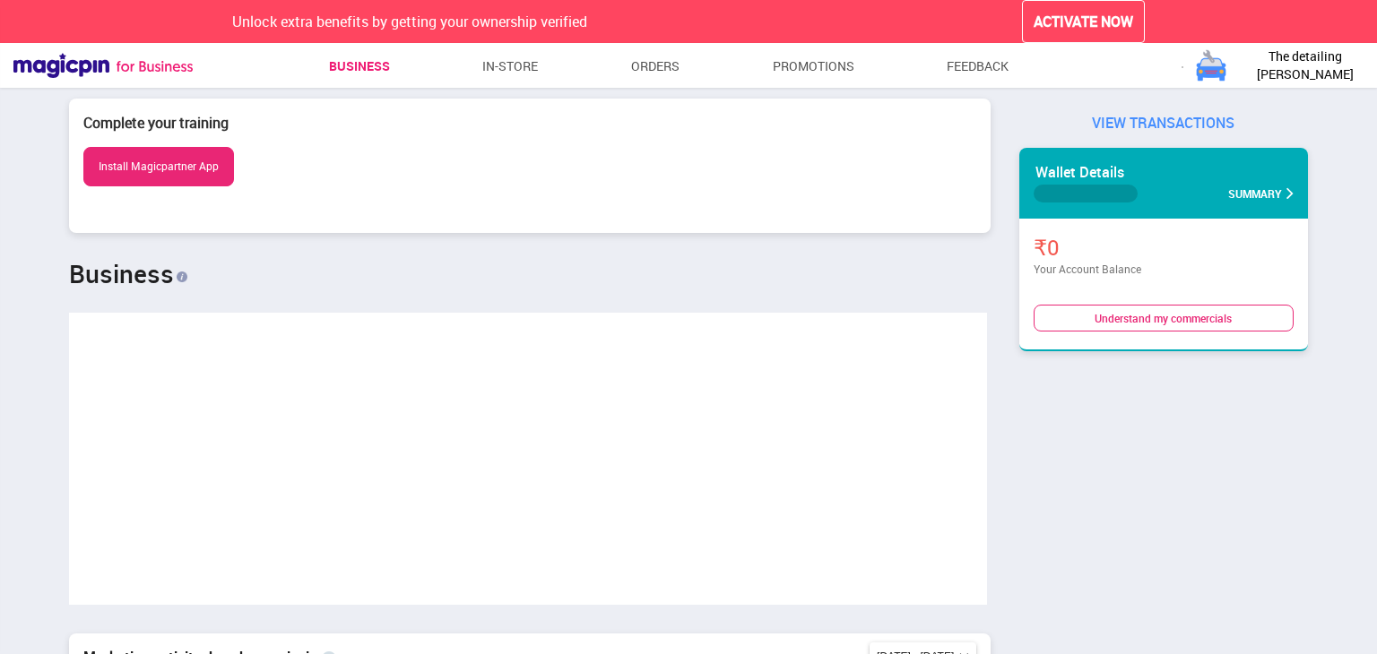
scroll to position [894287, 895448]
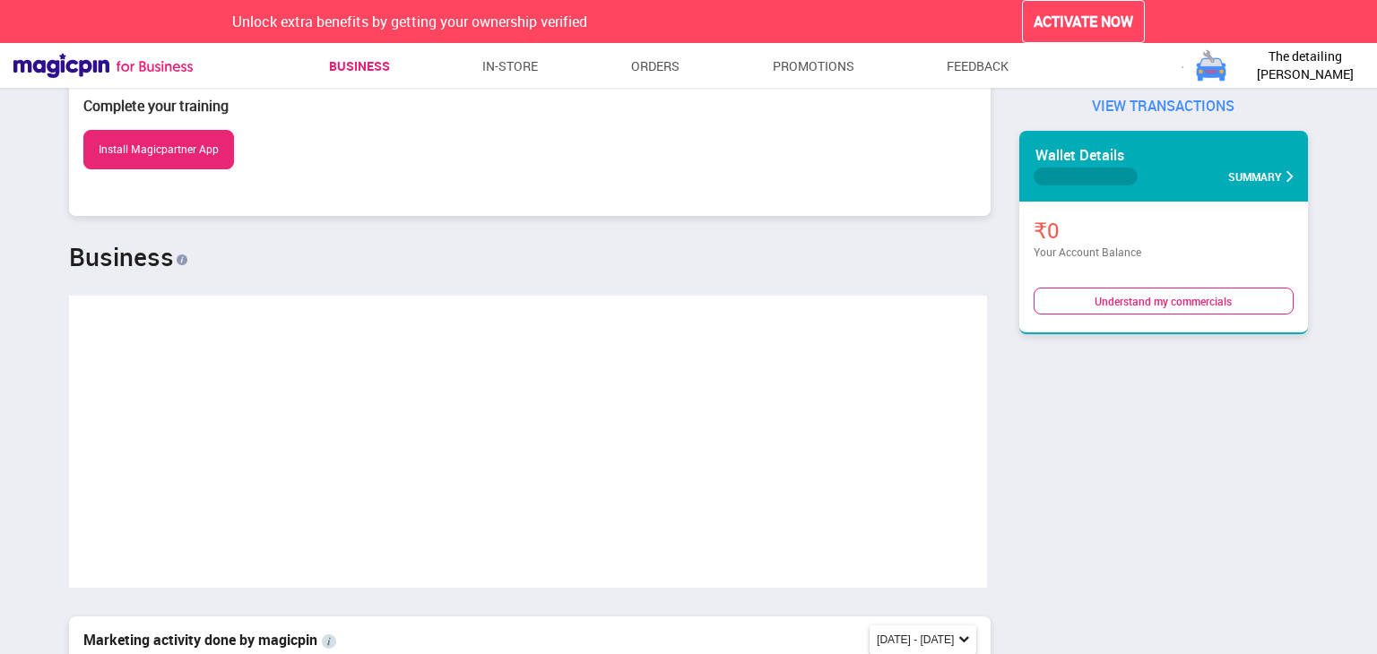
scroll to position [0, 0]
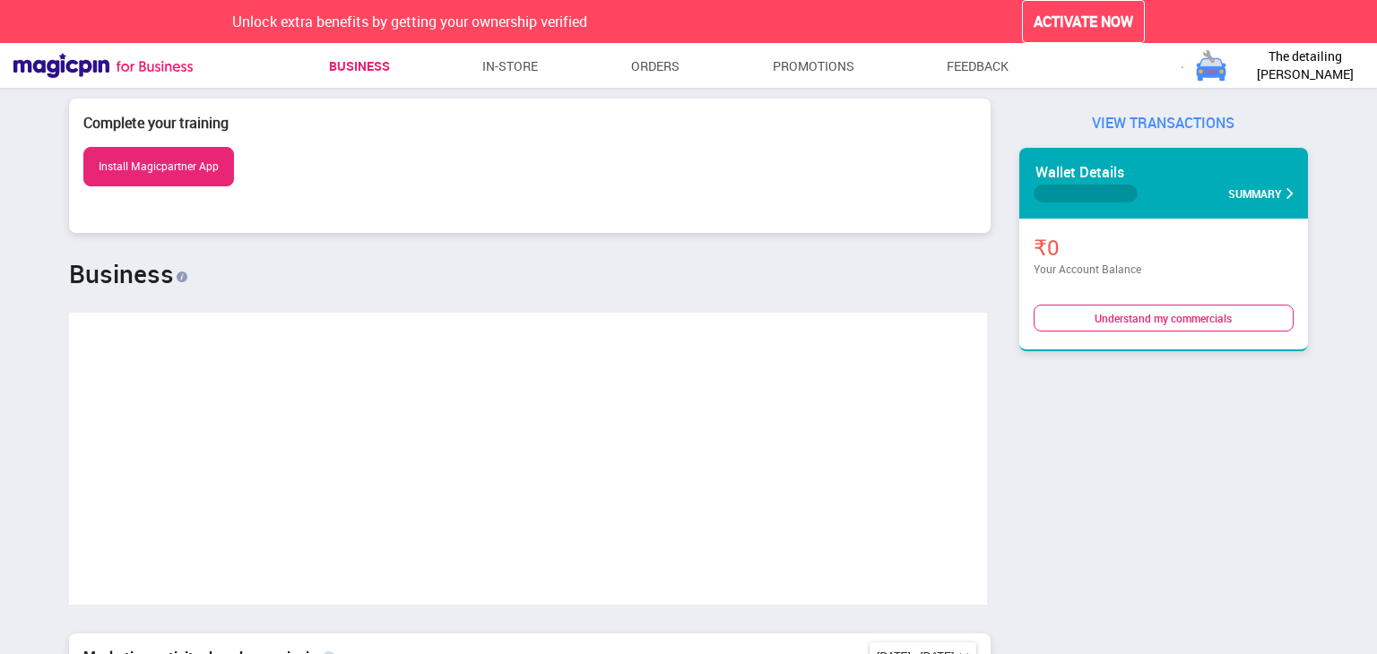
click at [211, 173] on button "Install Magicpartner App" at bounding box center [158, 166] width 151 height 39
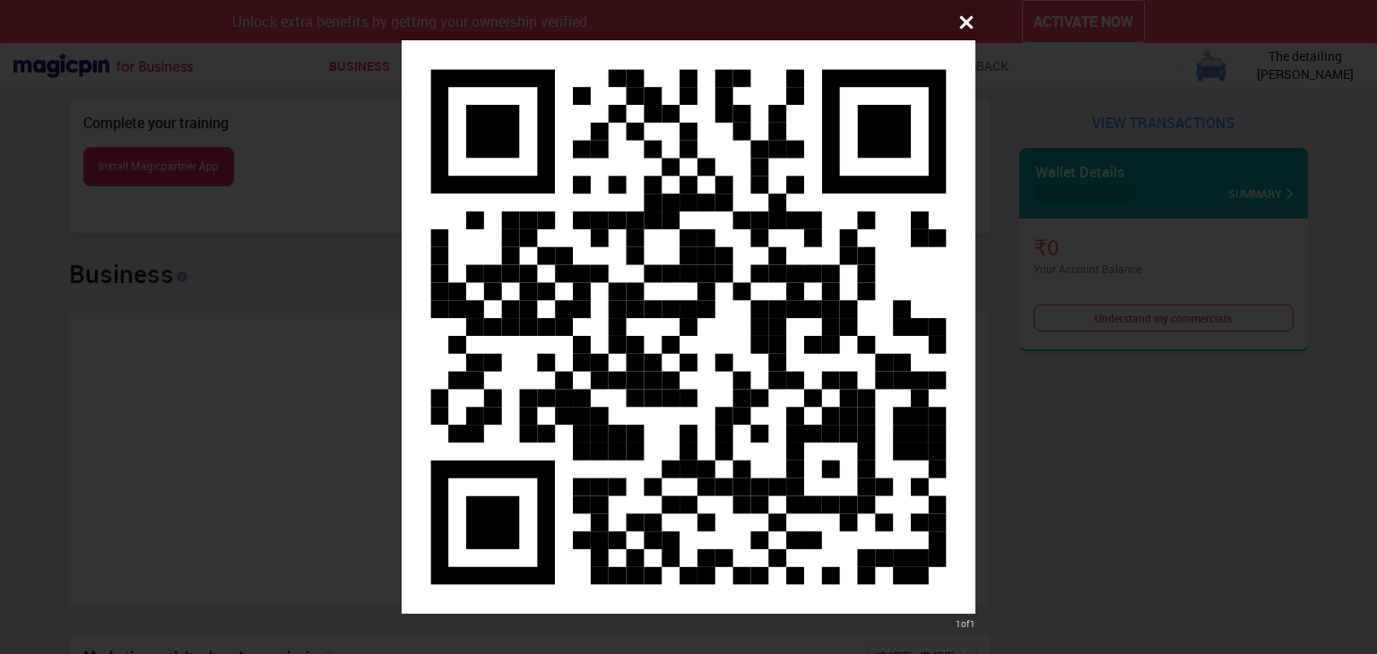
click at [969, 26] on icon at bounding box center [965, 22] width 13 height 13
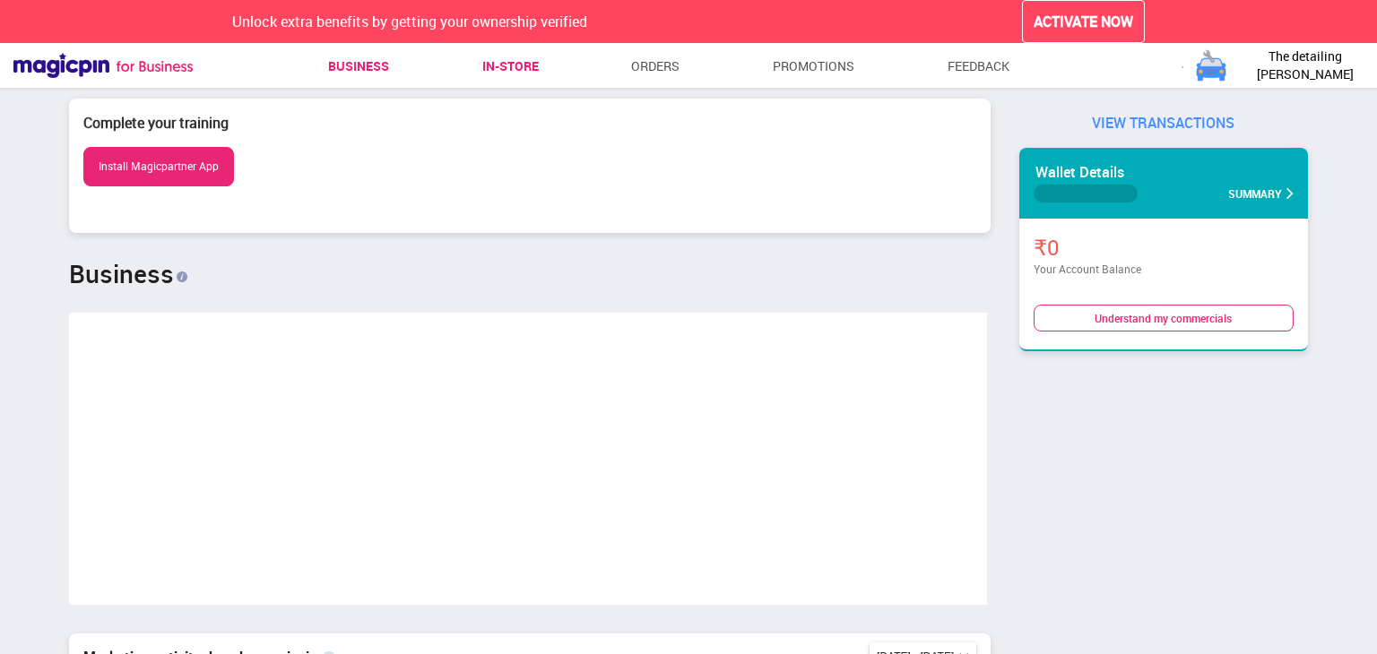
click at [509, 69] on link "In-store" at bounding box center [510, 66] width 56 height 32
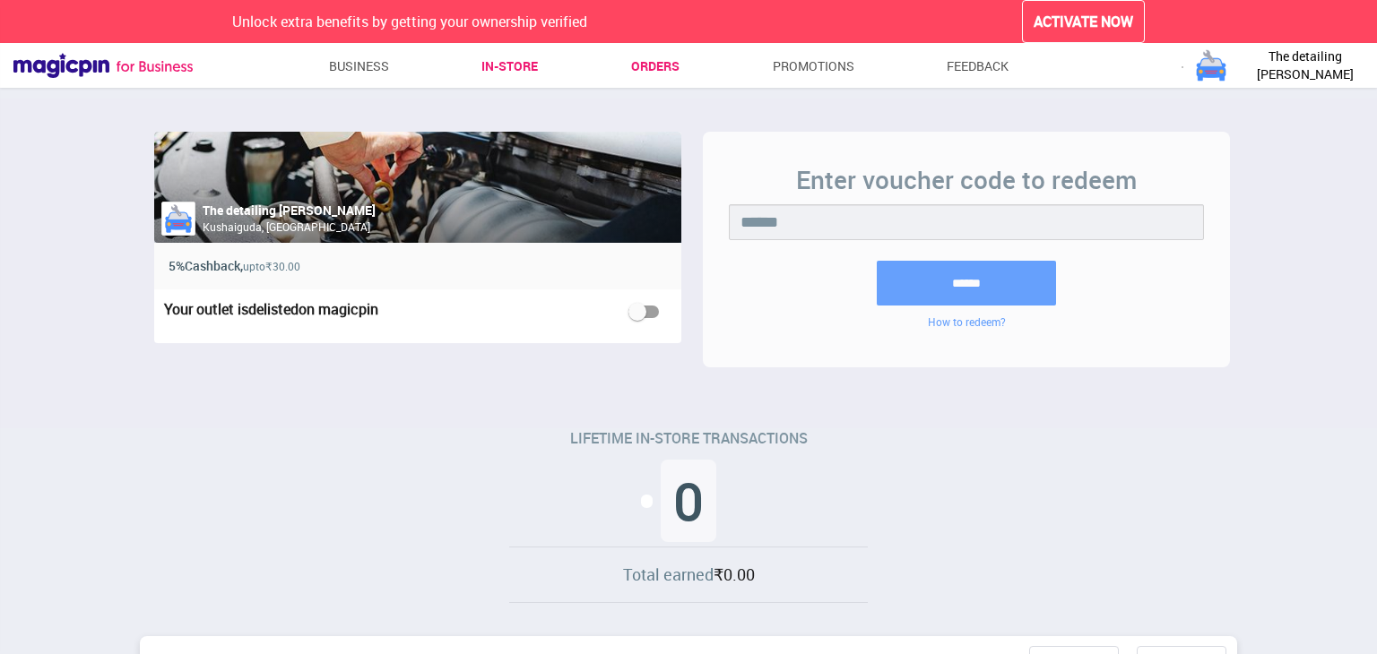
click at [650, 69] on link "Orders" at bounding box center [655, 66] width 48 height 32
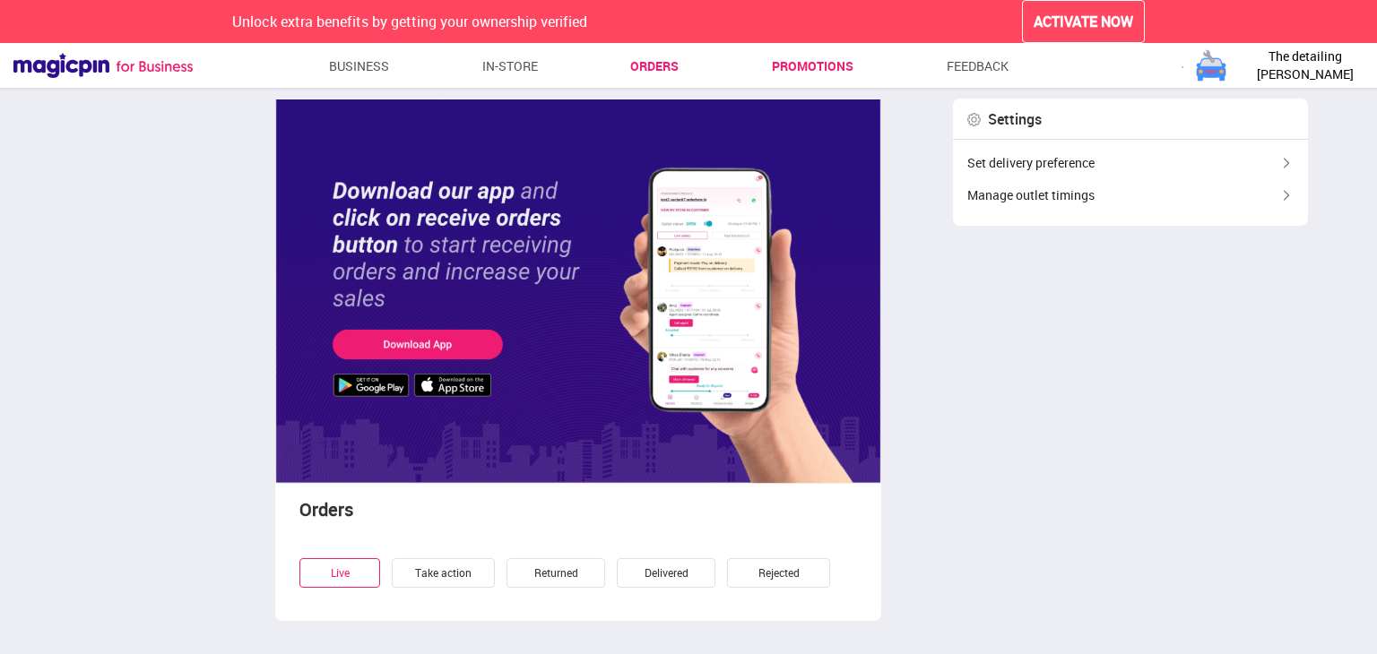
click at [809, 72] on link "Promotions" at bounding box center [813, 66] width 82 height 32
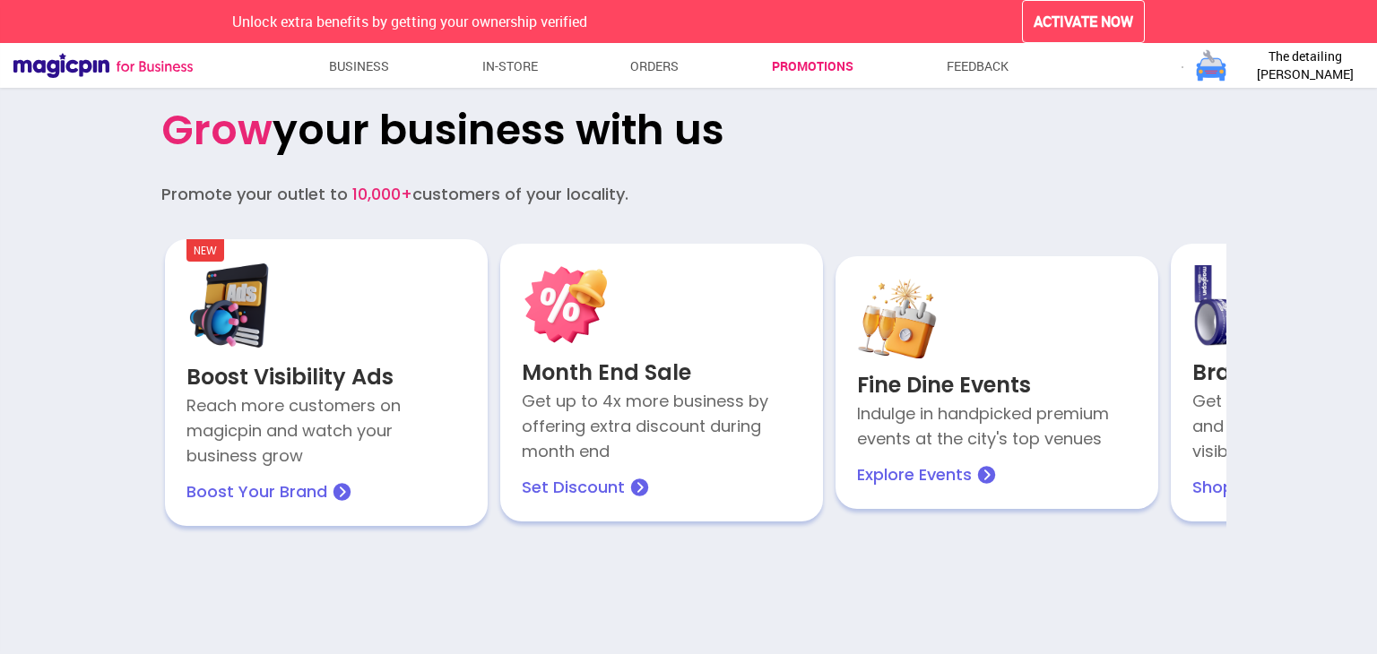
click at [285, 480] on p "Boost Your Brand" at bounding box center [256, 492] width 141 height 25
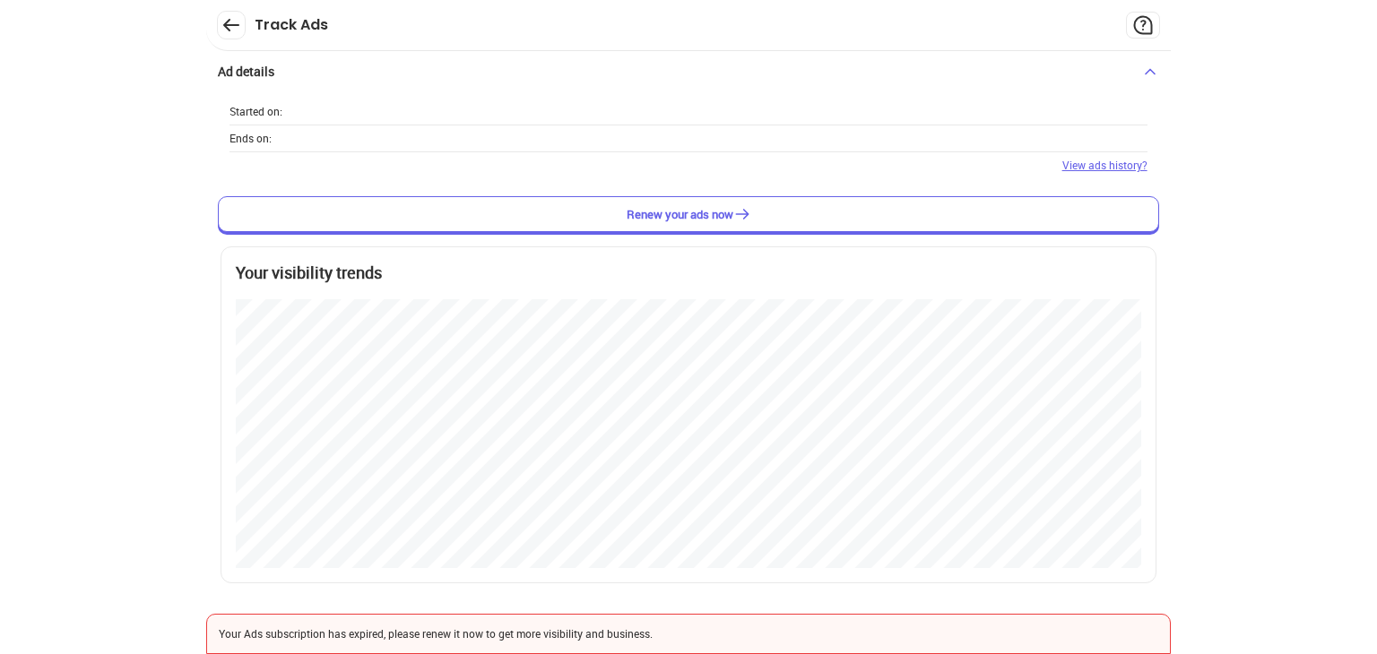
scroll to position [653, 1377]
click at [231, 31] on rect at bounding box center [232, 26] width 28 height 28
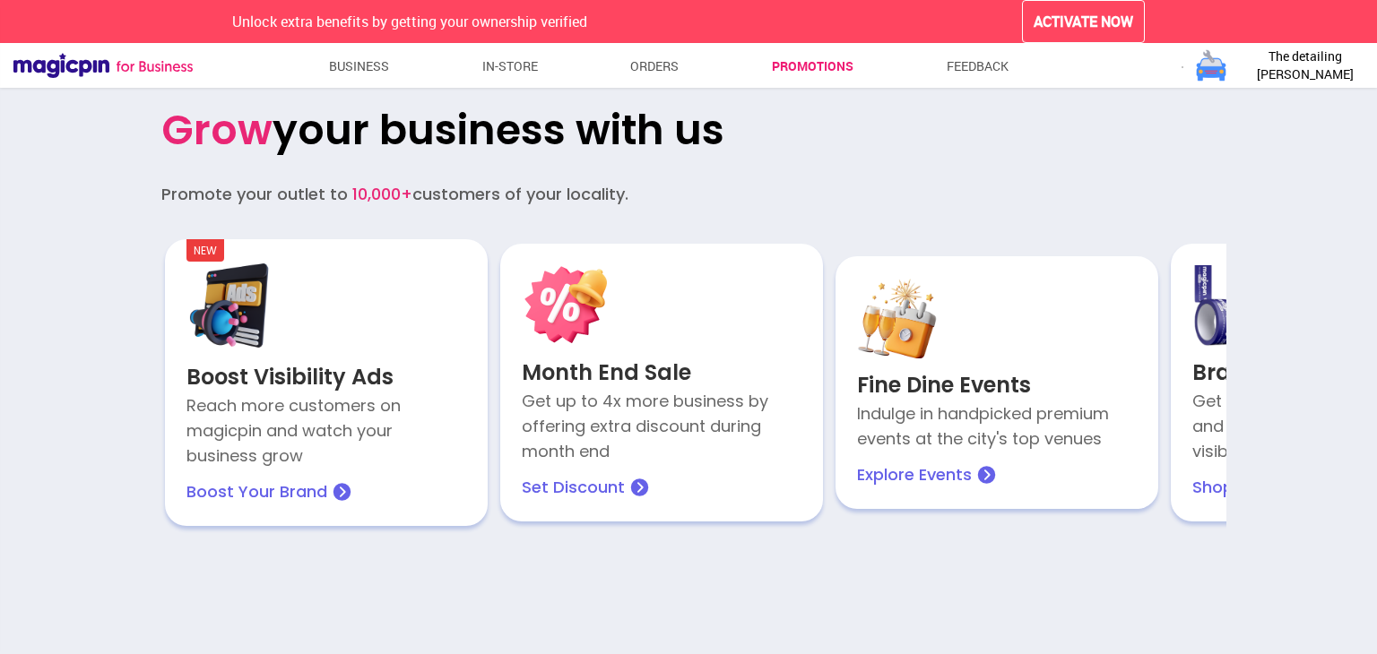
click at [1330, 74] on span "The detailing [PERSON_NAME]" at bounding box center [1305, 66] width 134 height 36
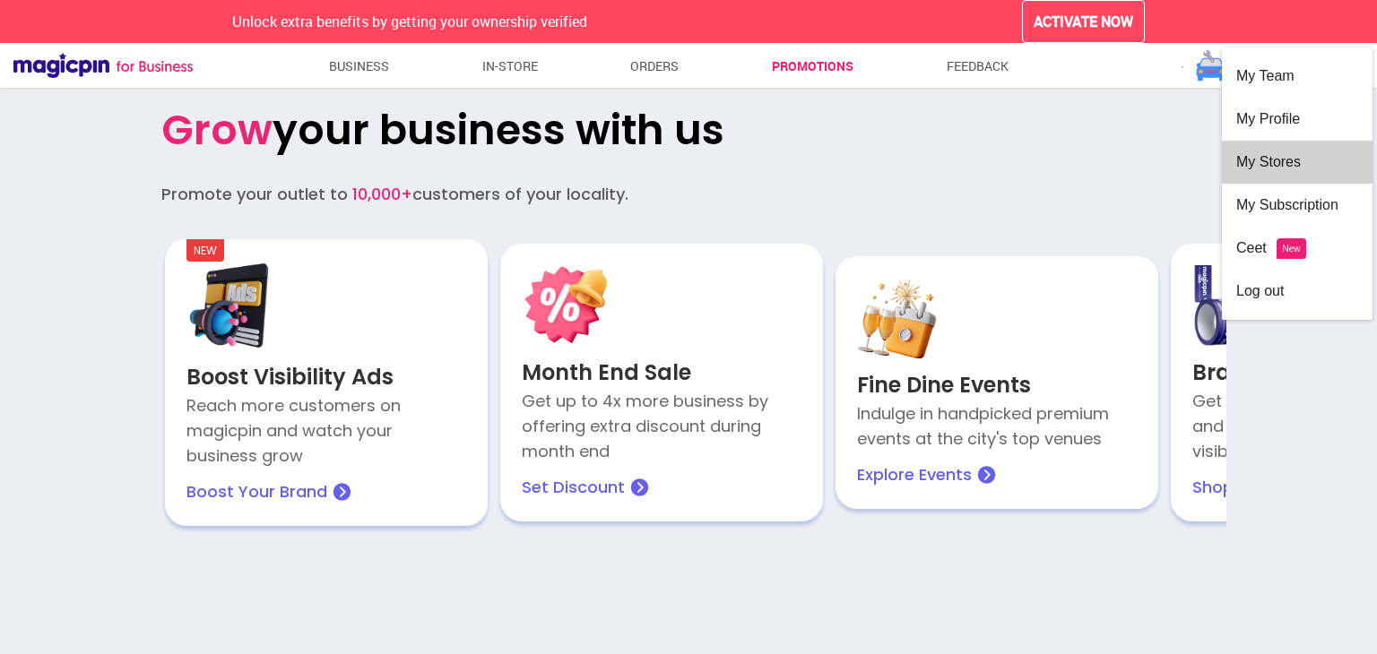
click at [1304, 155] on div "My Stores" at bounding box center [1297, 162] width 122 height 43
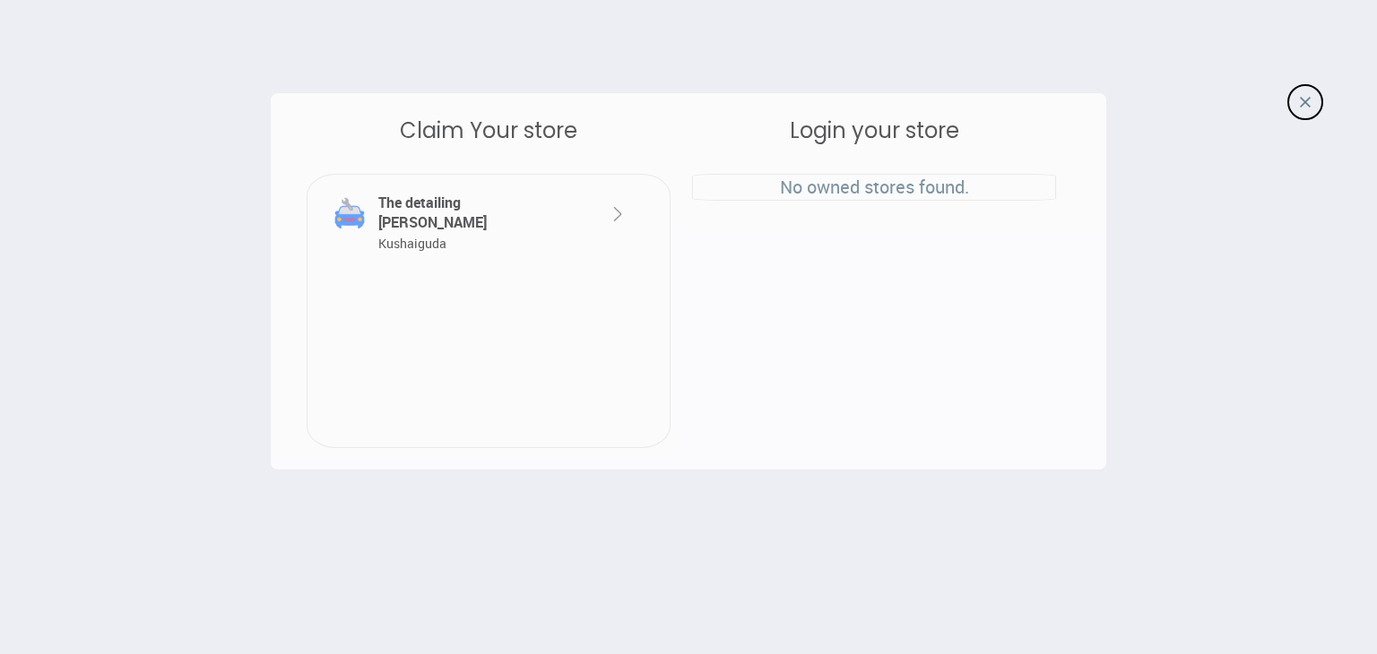
click at [893, 193] on p "No owned stores found." at bounding box center [874, 188] width 362 height 26
click at [614, 214] on img at bounding box center [618, 214] width 22 height 22
click at [1305, 101] on img at bounding box center [1305, 102] width 11 height 11
